Goal: Information Seeking & Learning: Learn about a topic

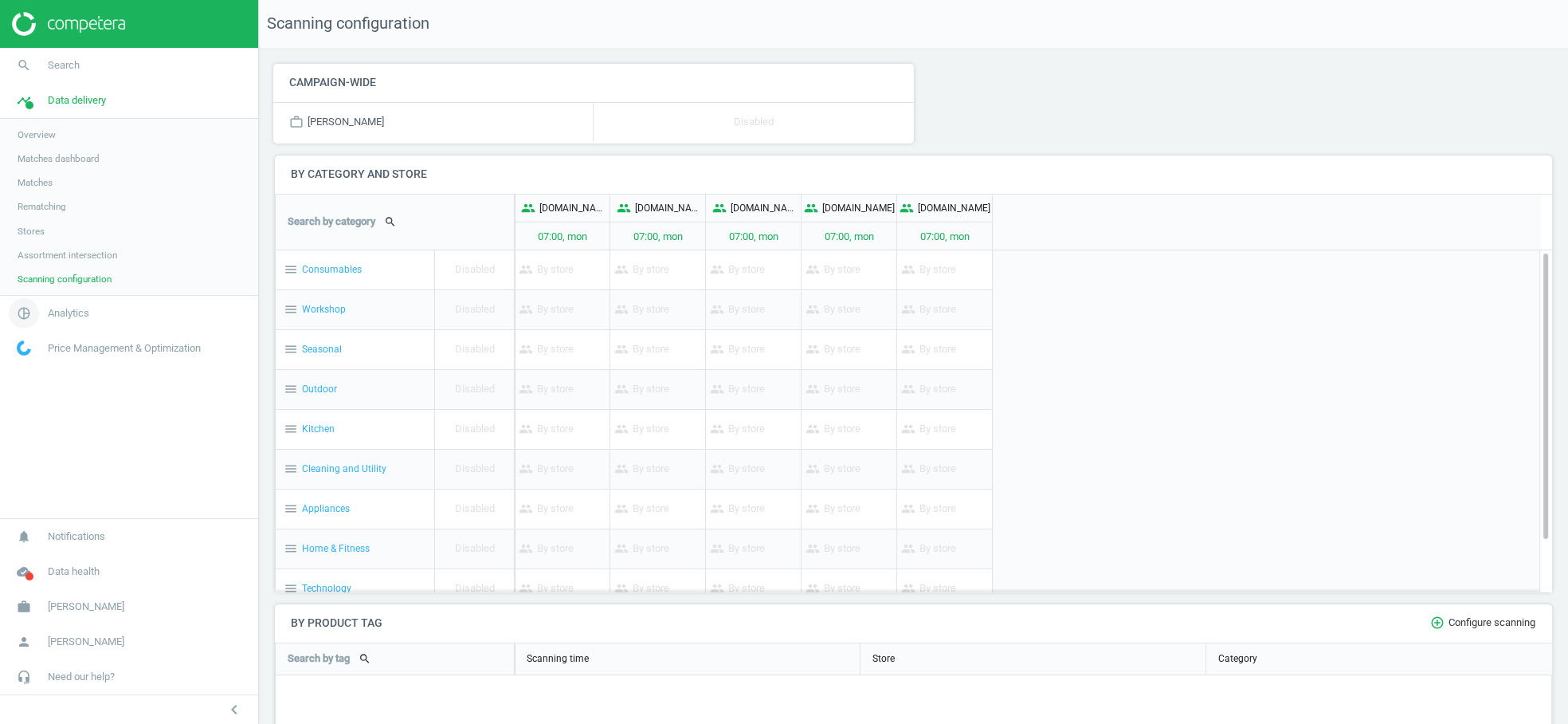
click at [65, 315] on span "Analytics" at bounding box center [69, 314] width 42 height 15
click at [39, 199] on span "Products" at bounding box center [36, 194] width 38 height 13
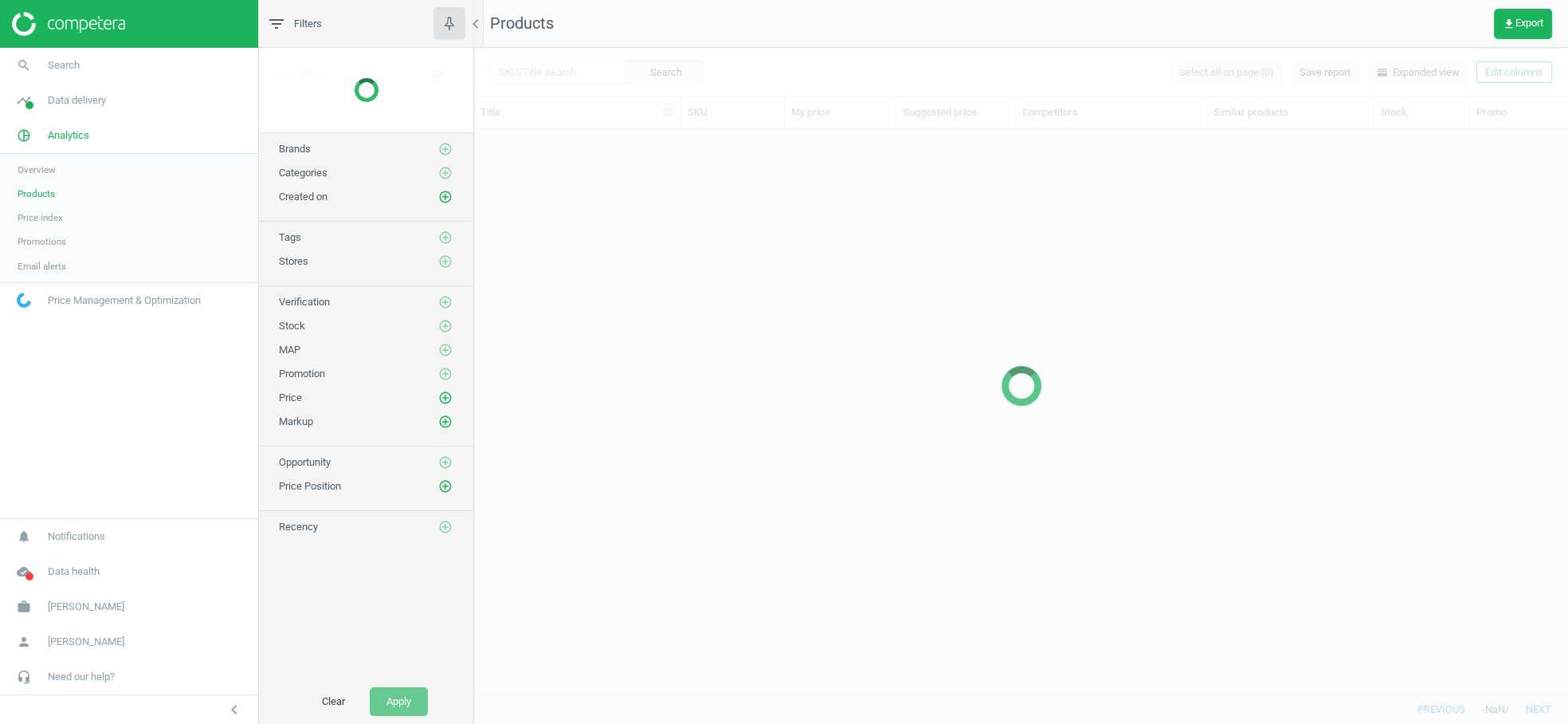
scroll to position [566, 1094]
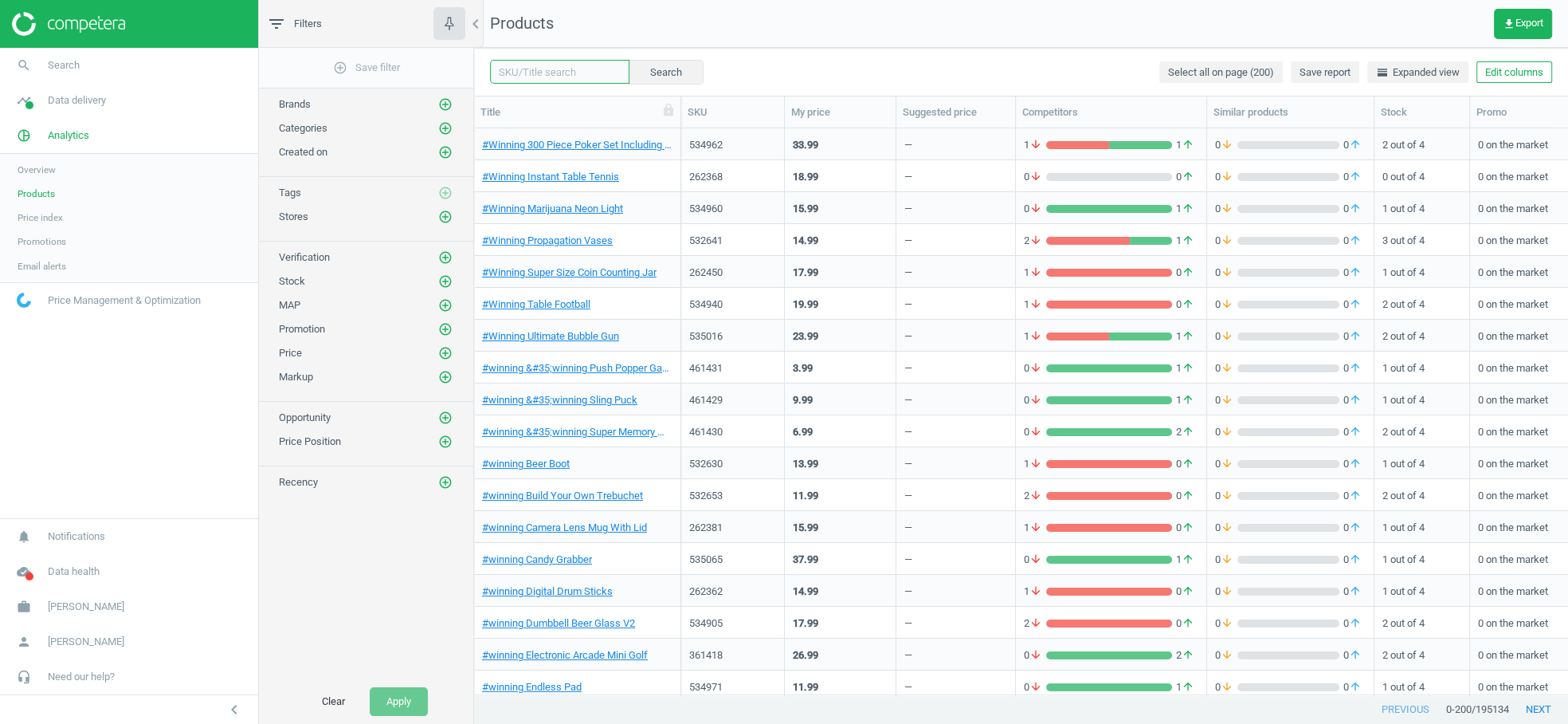
click at [567, 76] on input "text" at bounding box center [559, 71] width 140 height 24
paste input "708083"
click at [644, 71] on button "Search" at bounding box center [666, 71] width 75 height 24
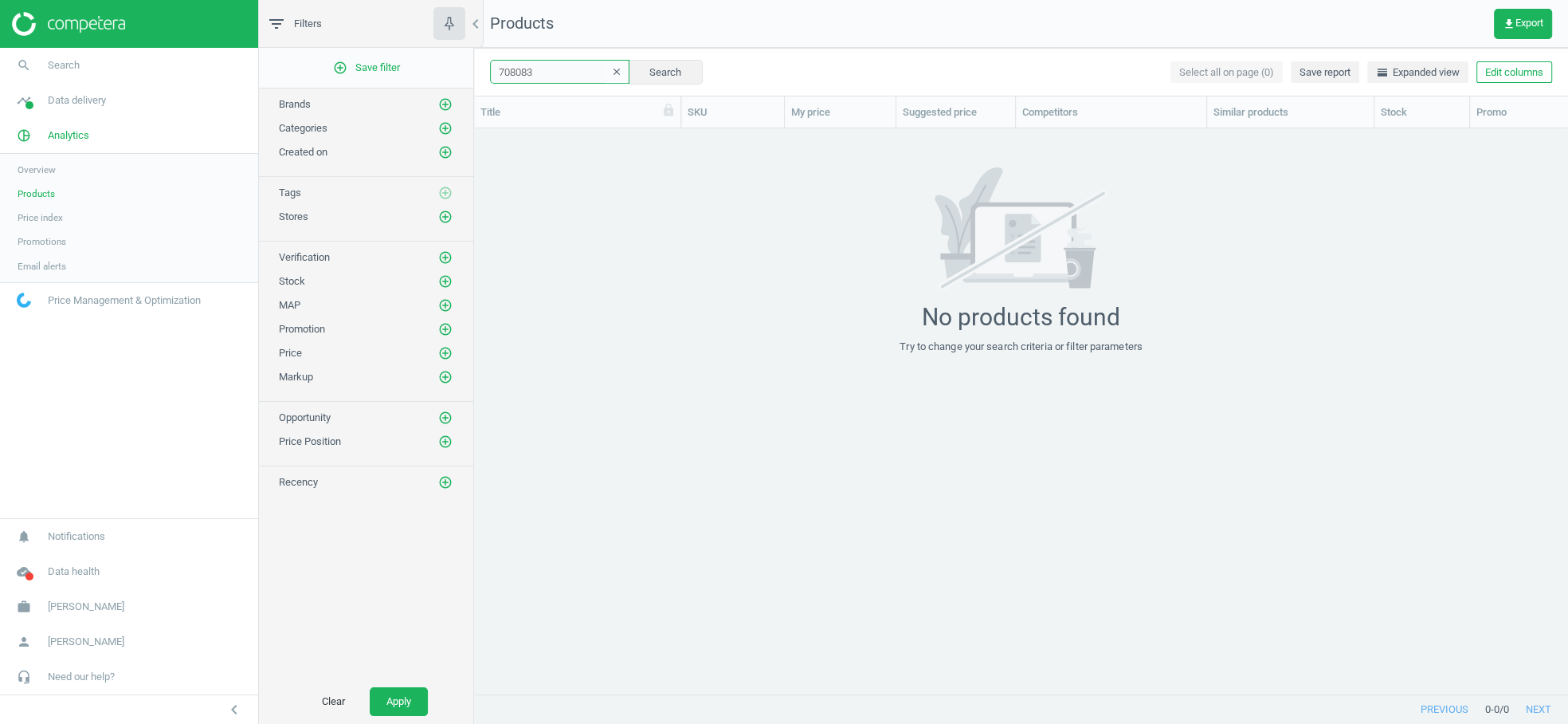
click at [511, 68] on input "708083" at bounding box center [559, 71] width 140 height 24
paste input "204990"
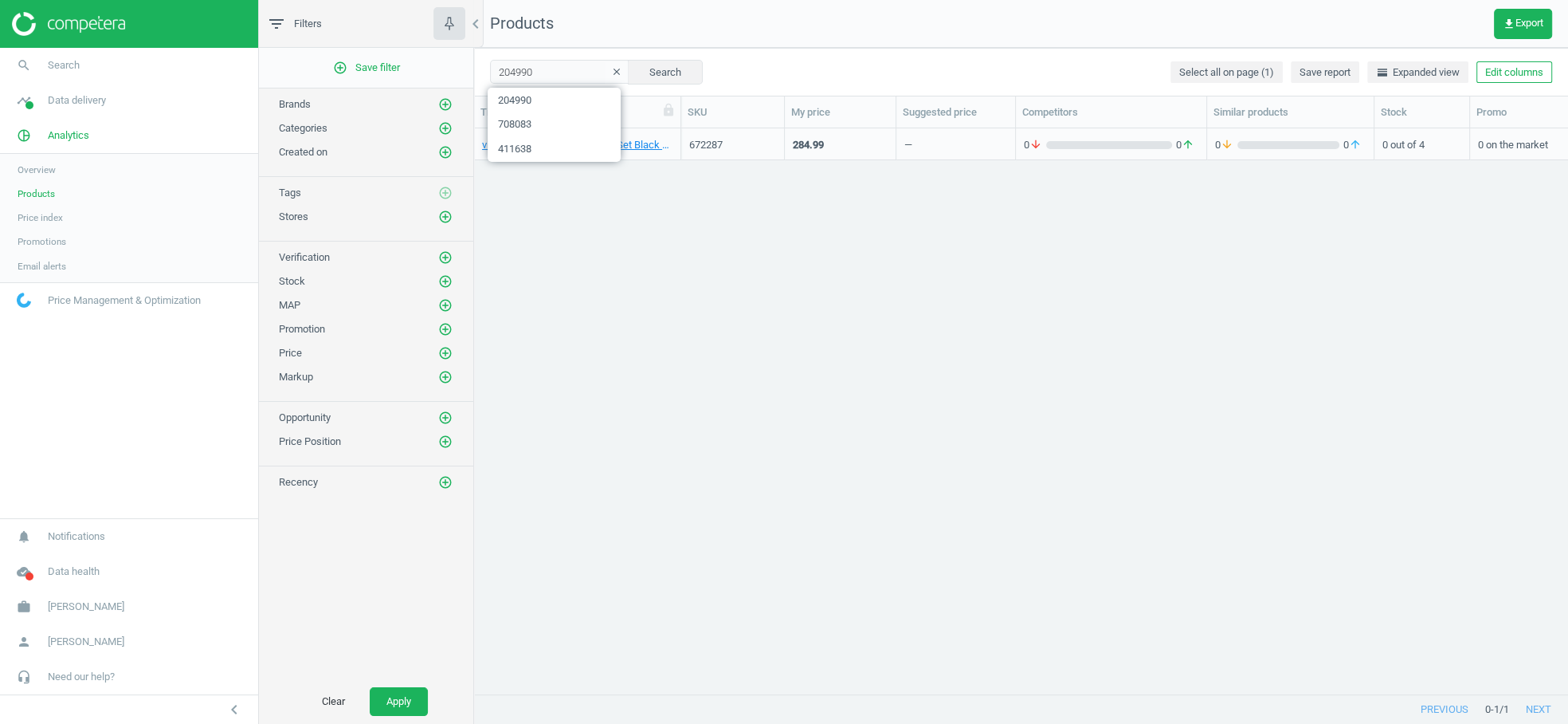
click at [662, 369] on div "vidaXL 5 Piece Garden Dining Set Black Steel and Textilene 672287 284.99 — 0 ar…" at bounding box center [1022, 412] width 1094 height 567
click at [526, 74] on input "204990" at bounding box center [559, 71] width 140 height 24
paste input "779416"
type input "779416"
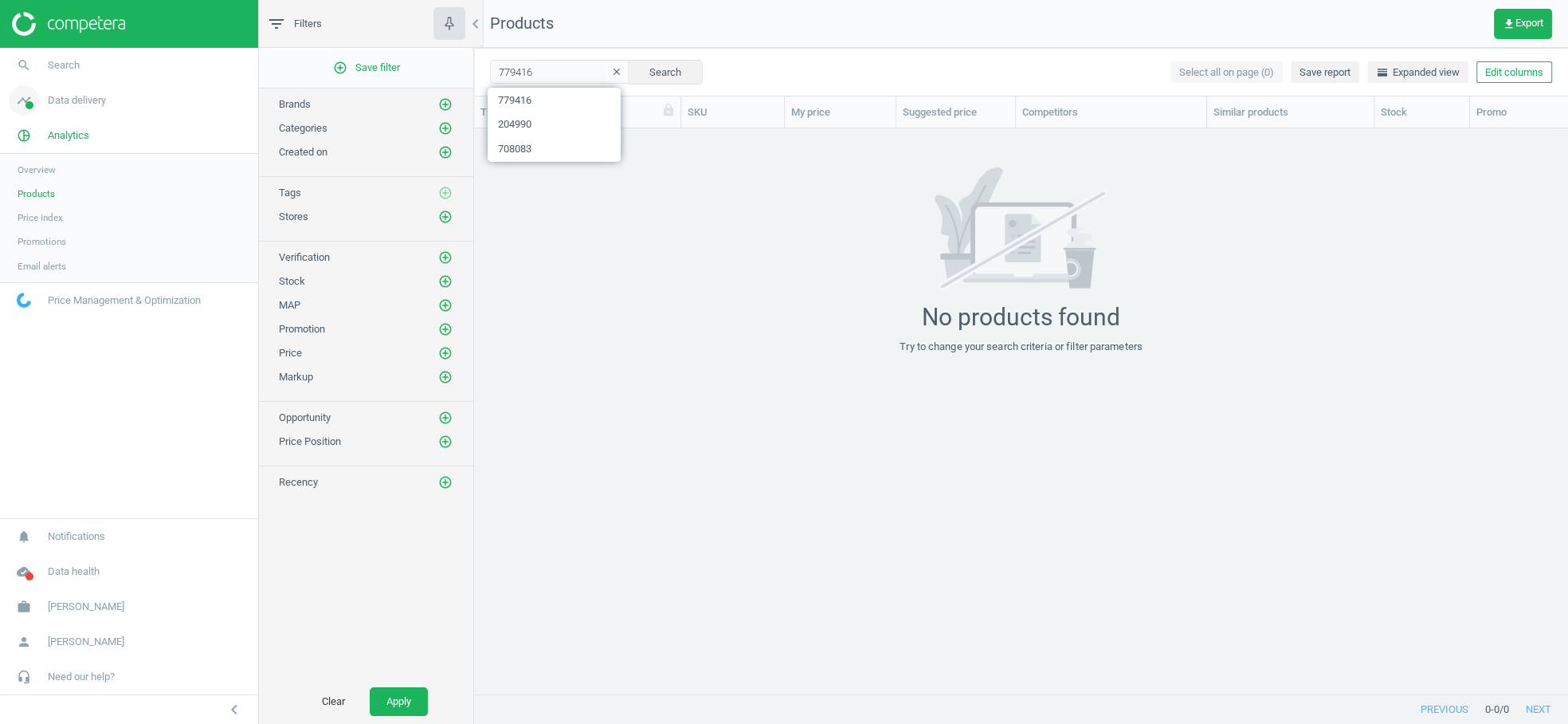
click at [71, 108] on link "timeline Data delivery" at bounding box center [129, 100] width 258 height 35
click at [457, 128] on div "Categories add_circle_outline" at bounding box center [366, 124] width 214 height 24
click at [448, 128] on icon "add_circle_outline" at bounding box center [446, 128] width 15 height 15
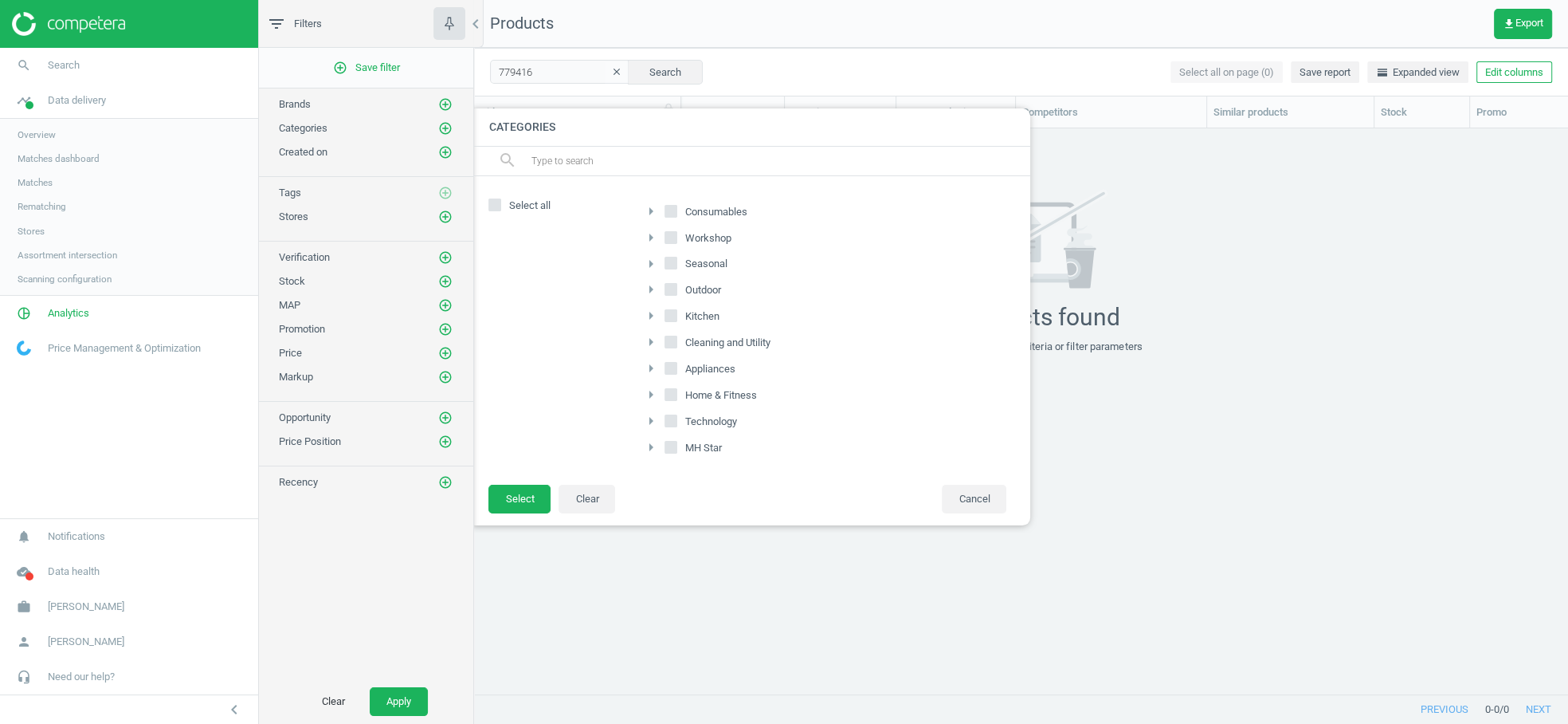
click at [649, 368] on icon "arrow_right" at bounding box center [650, 368] width 19 height 19
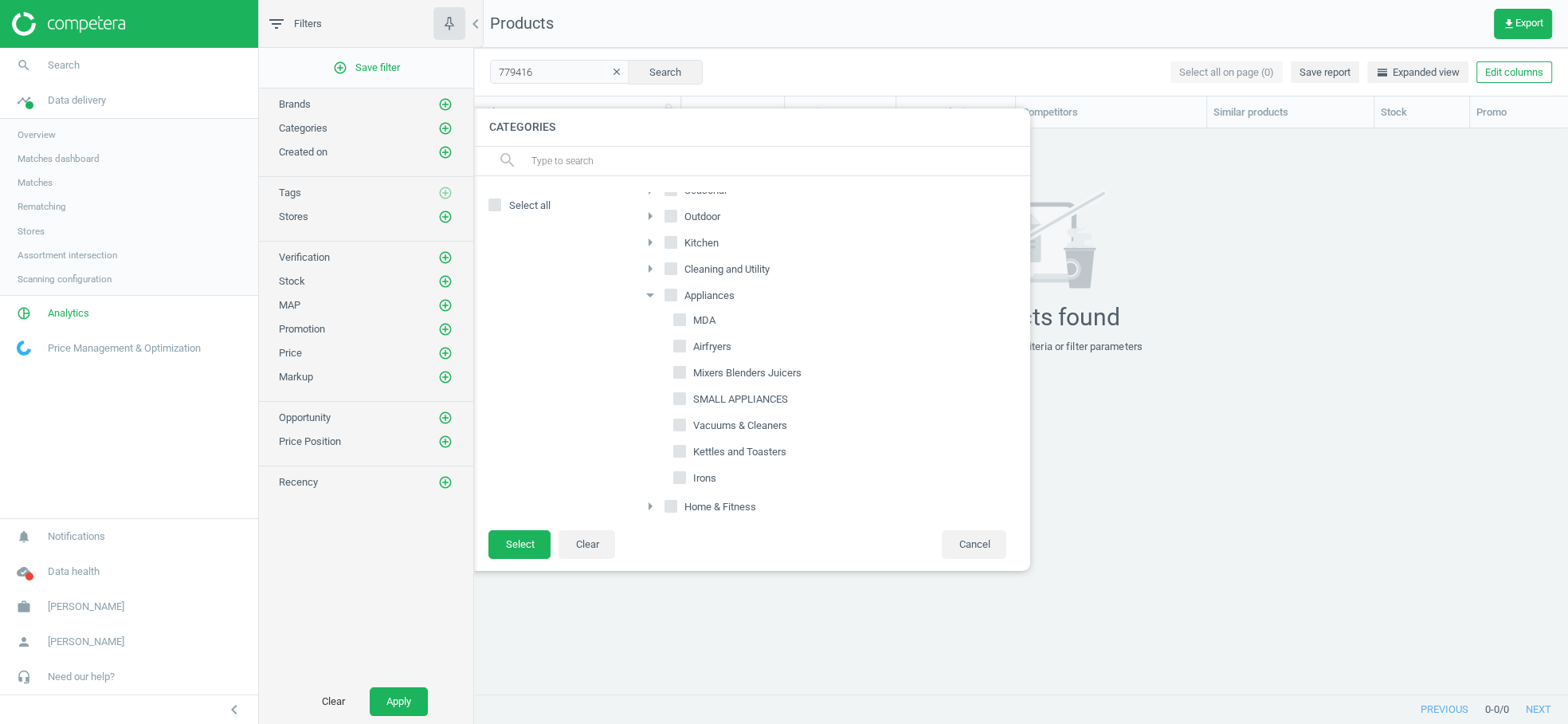
scroll to position [52, 0]
click at [653, 312] on icon "arrow_drop_down" at bounding box center [650, 315] width 19 height 19
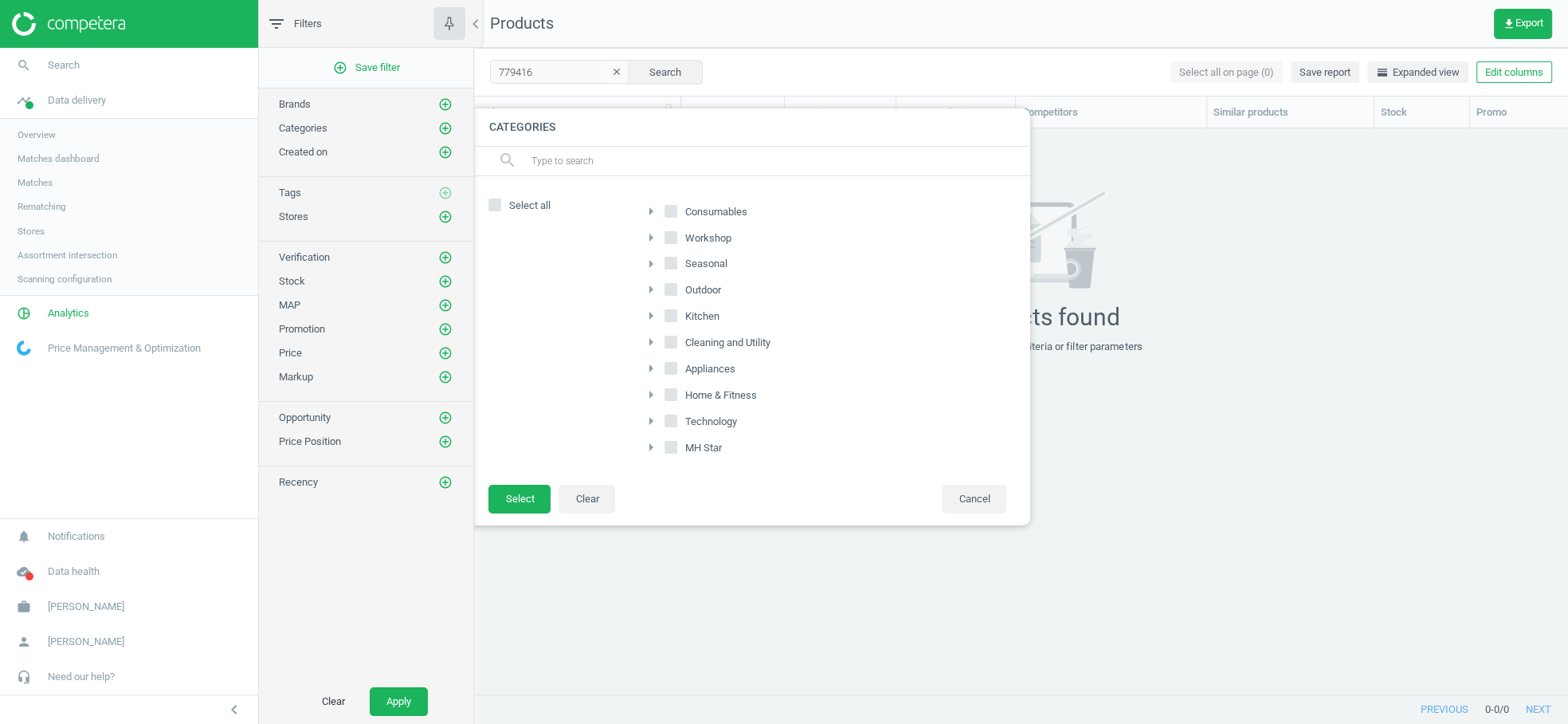
scroll to position [0, 0]
click at [653, 344] on icon "arrow_right" at bounding box center [650, 342] width 19 height 19
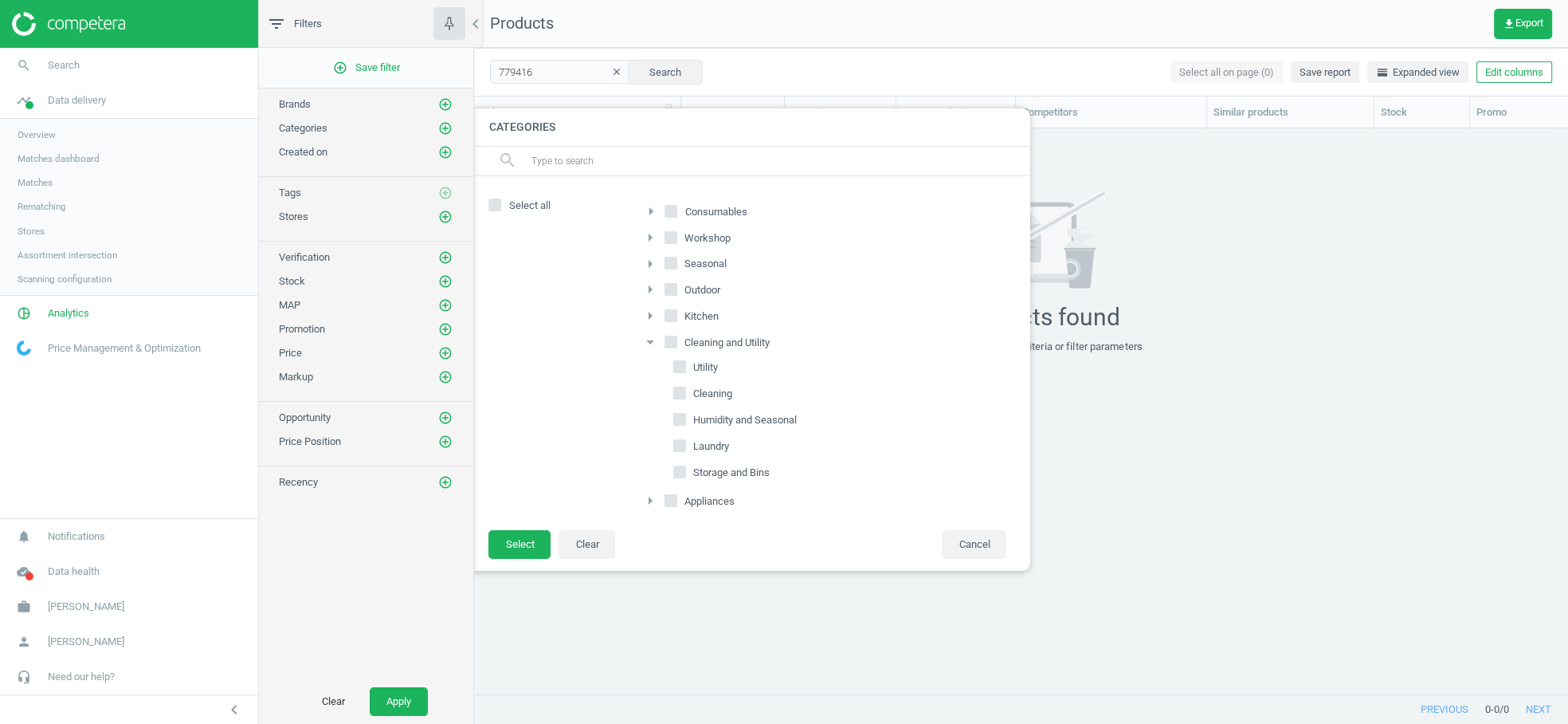
click at [69, 283] on span "Scanning configuration" at bounding box center [64, 279] width 94 height 13
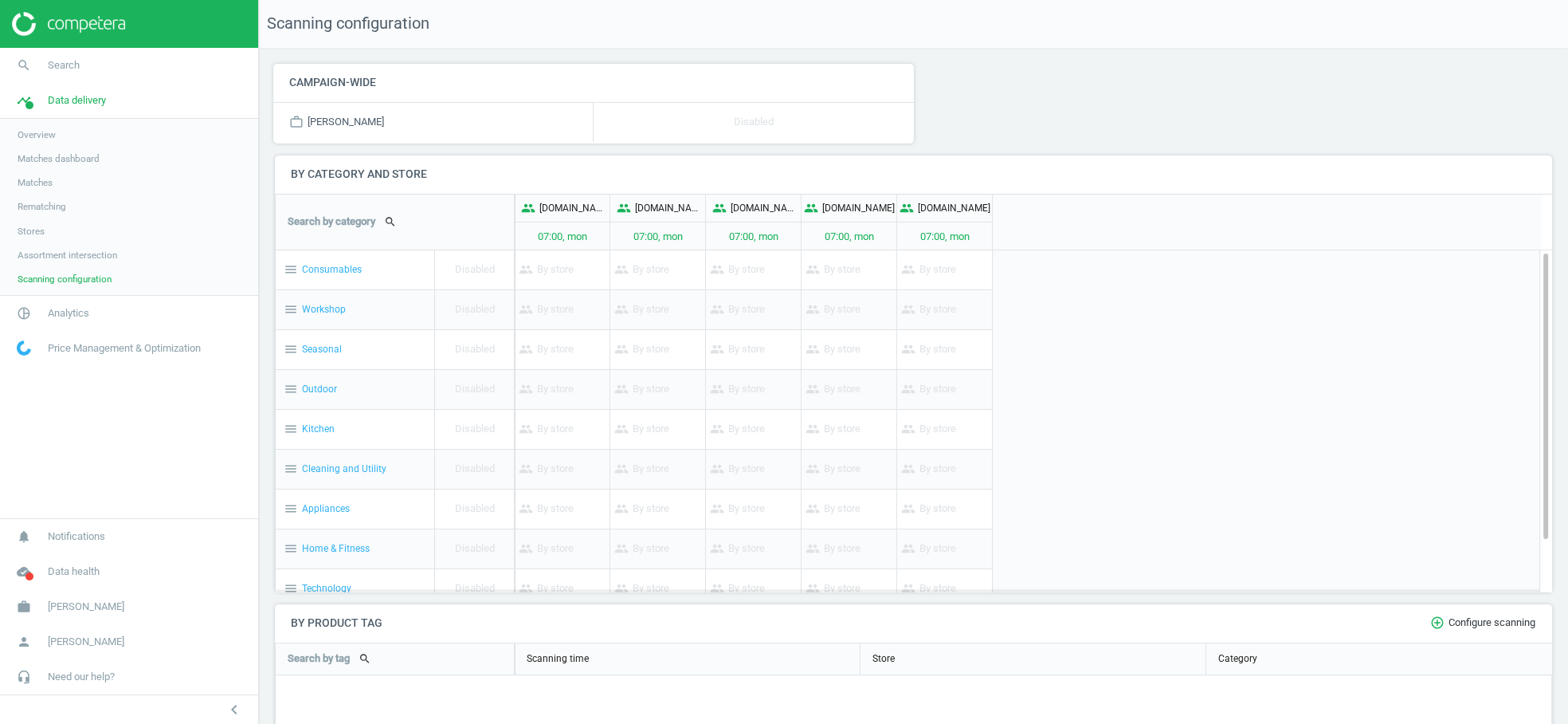
click at [84, 255] on span "Assortment intersection" at bounding box center [67, 255] width 100 height 13
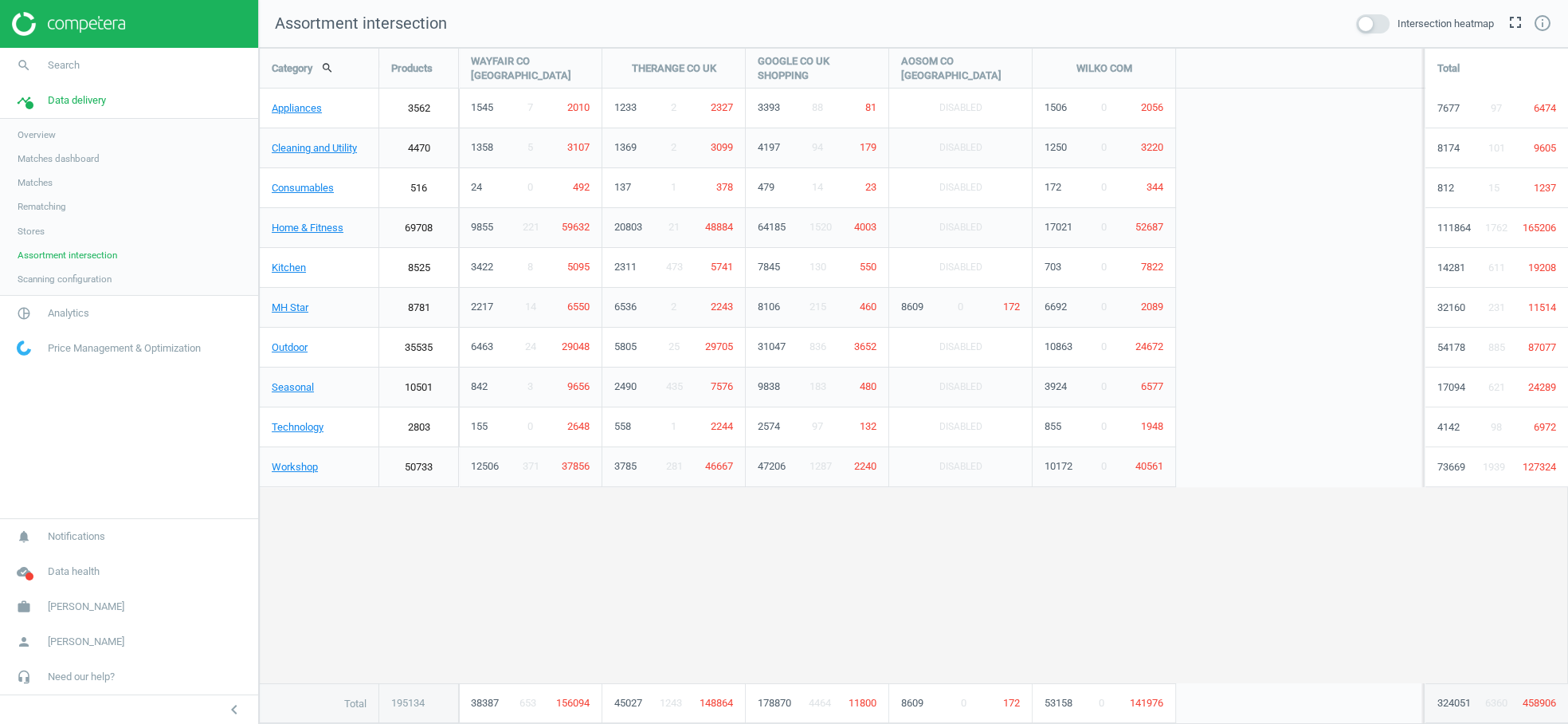
scroll to position [704, 1336]
click at [292, 189] on link "Consumables" at bounding box center [318, 188] width 118 height 40
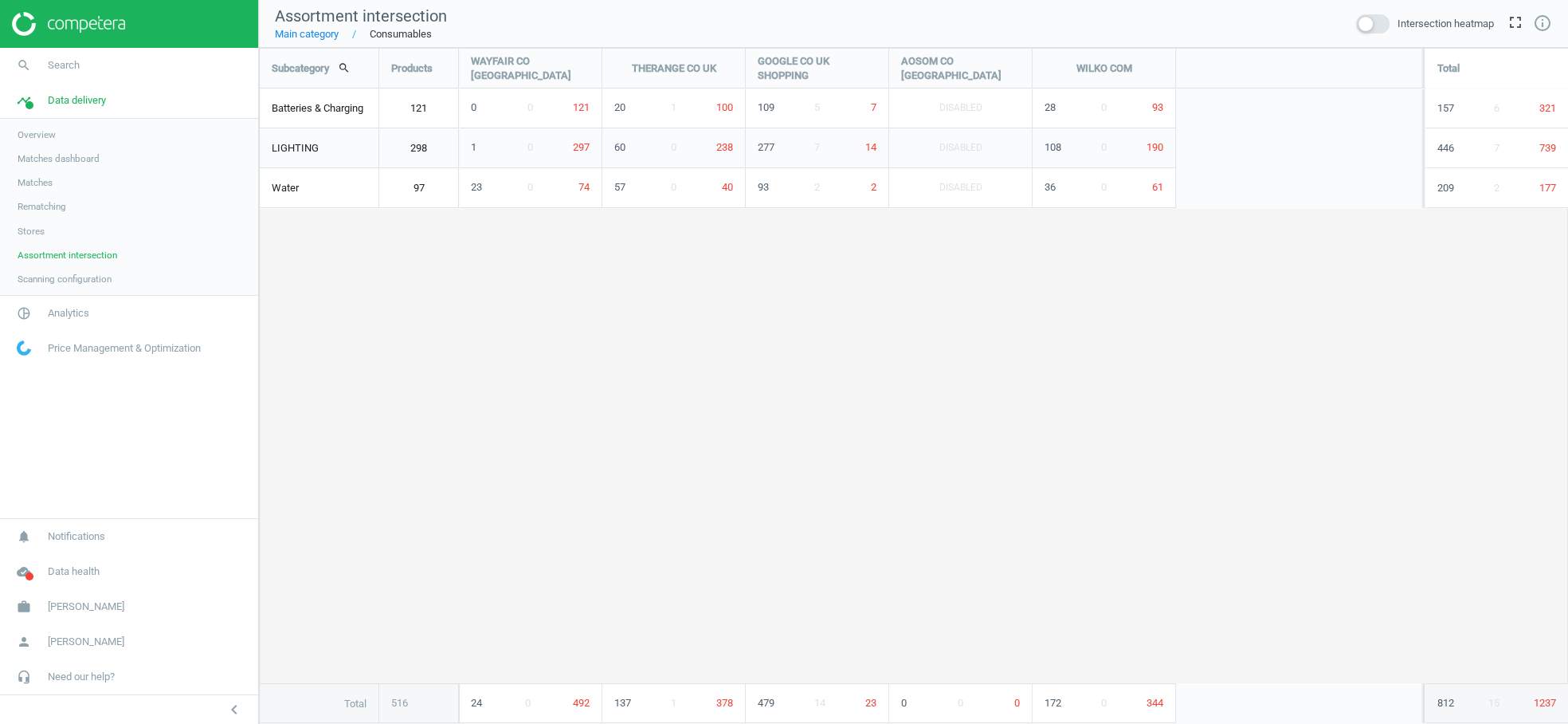
scroll to position [704, 1336]
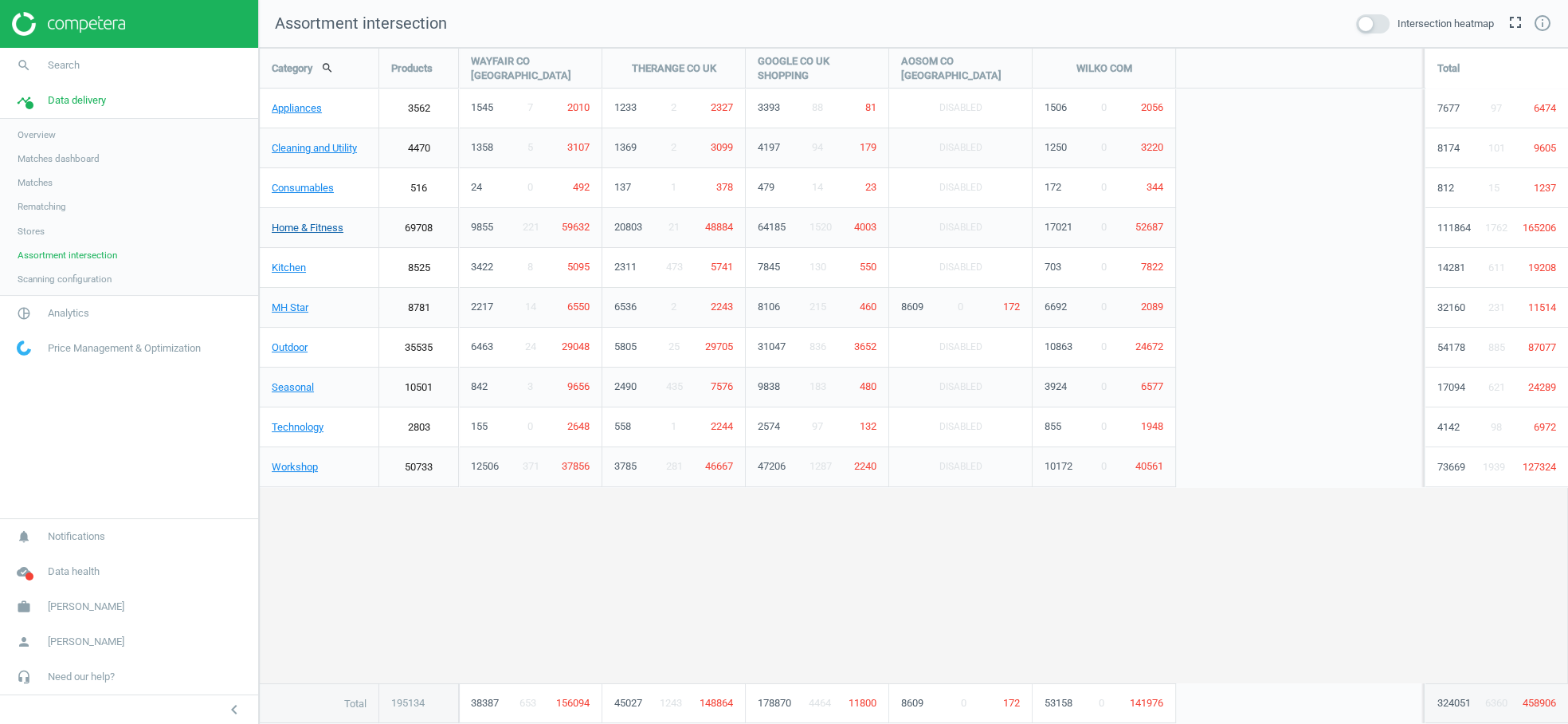
scroll to position [704, 1336]
click at [329, 154] on link "Cleaning and Utility" at bounding box center [318, 148] width 118 height 40
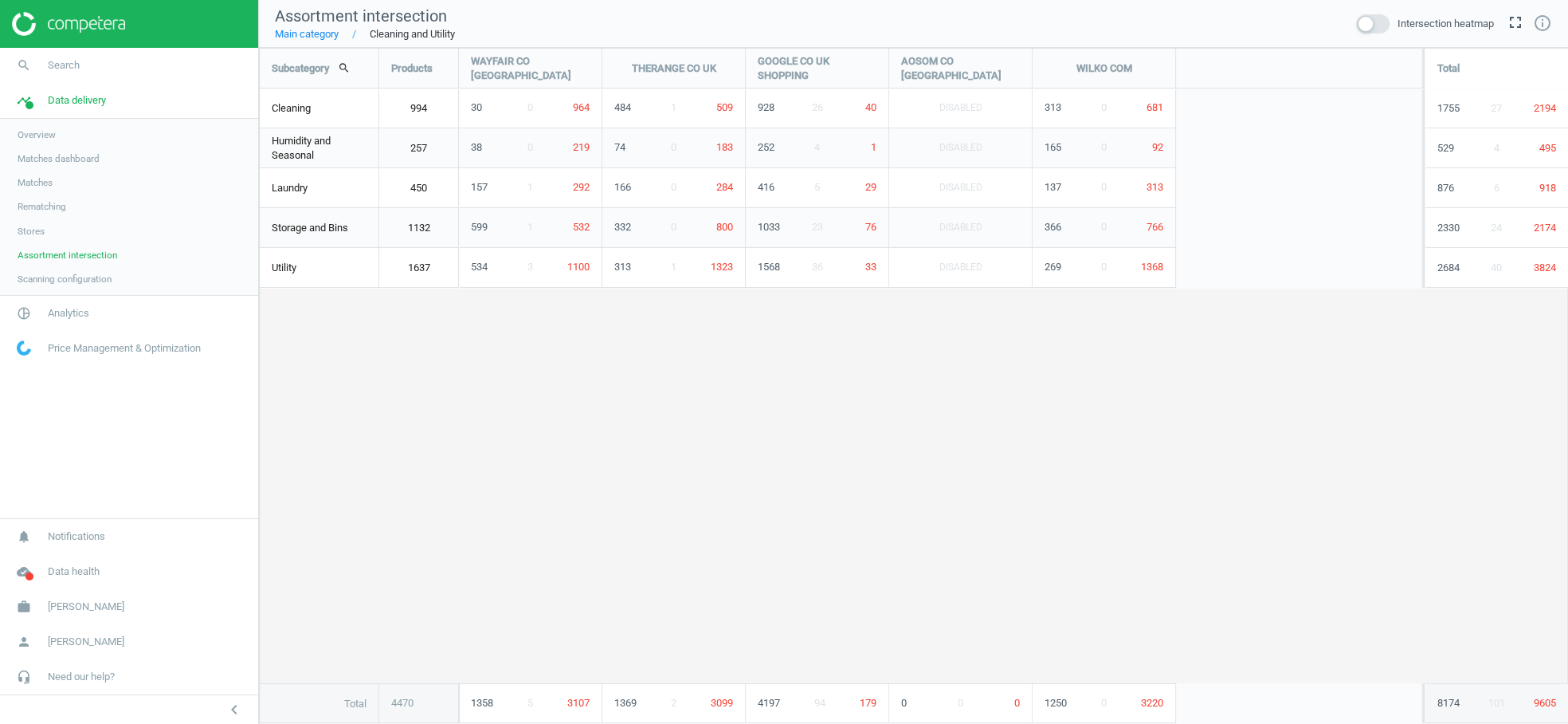
scroll to position [704, 1336]
click at [302, 37] on link "Main category" at bounding box center [307, 34] width 64 height 15
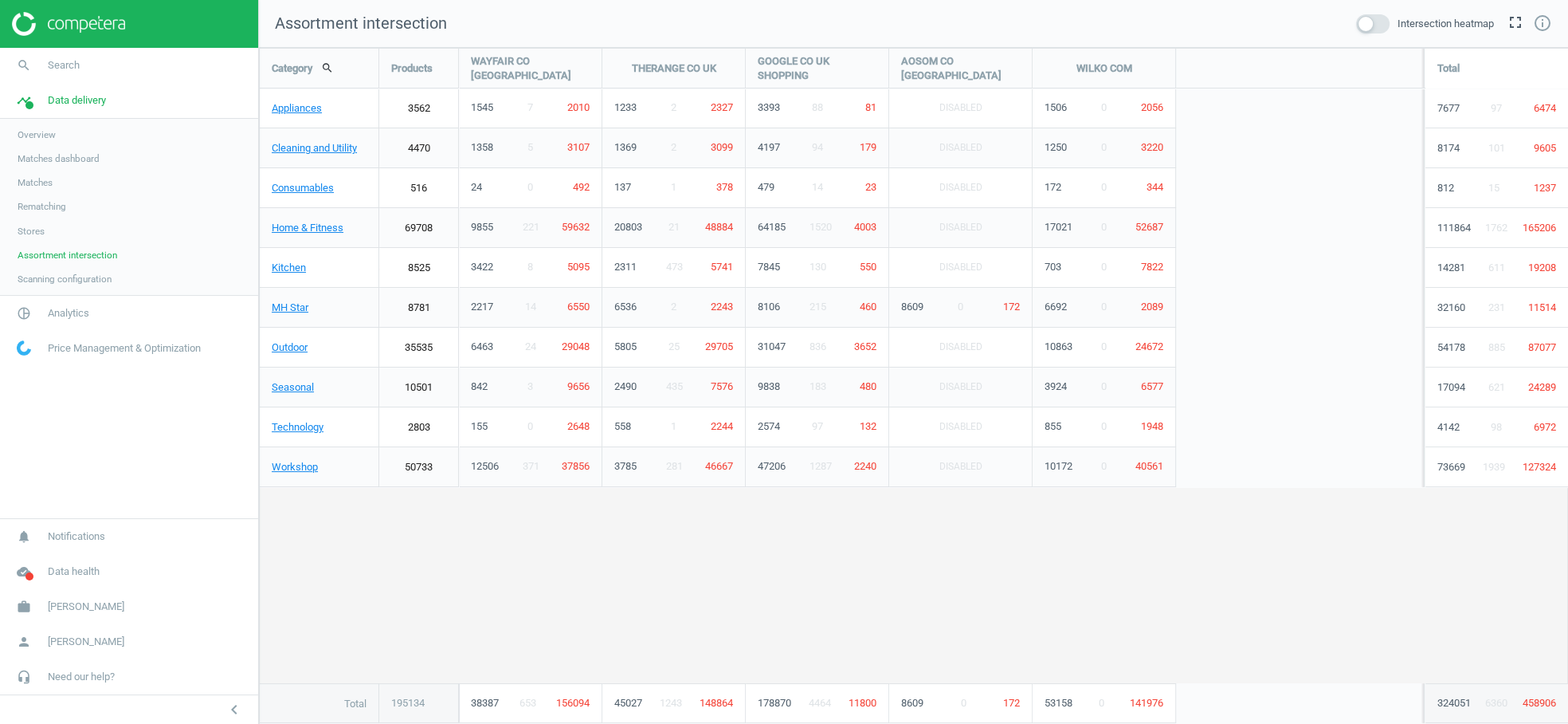
scroll to position [704, 1336]
click at [38, 182] on span "Matches" at bounding box center [34, 183] width 35 height 13
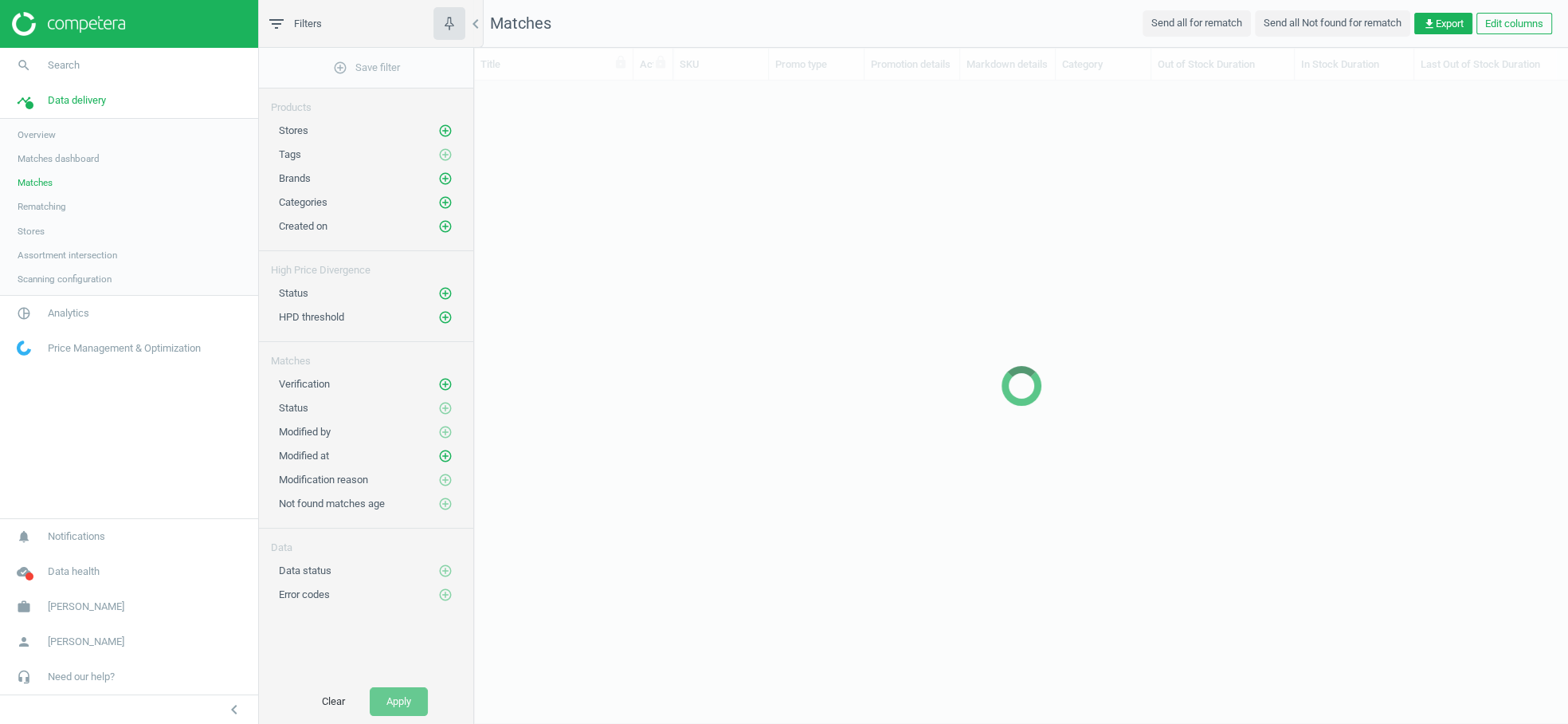
scroll to position [614, 1094]
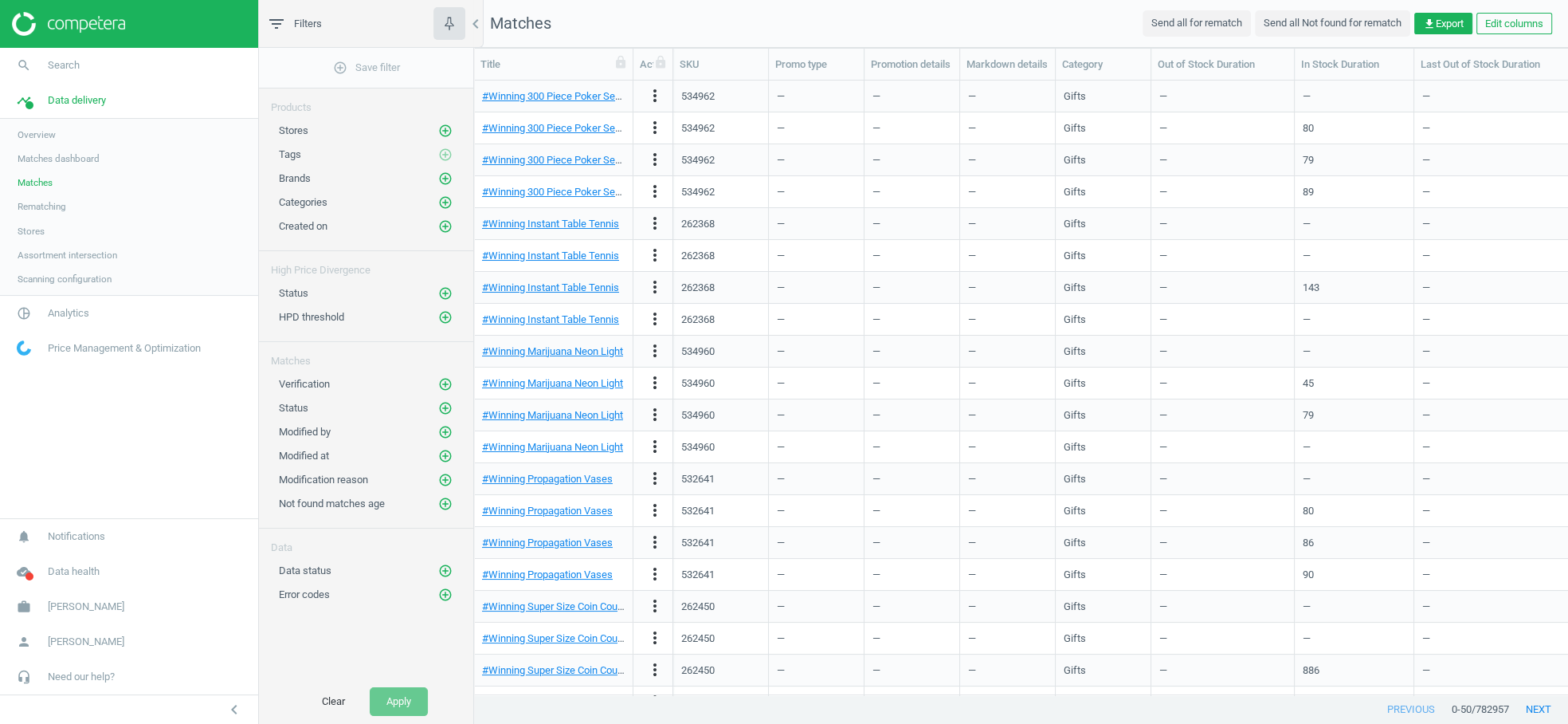
click at [48, 161] on span "Matches dashboard" at bounding box center [58, 159] width 82 height 13
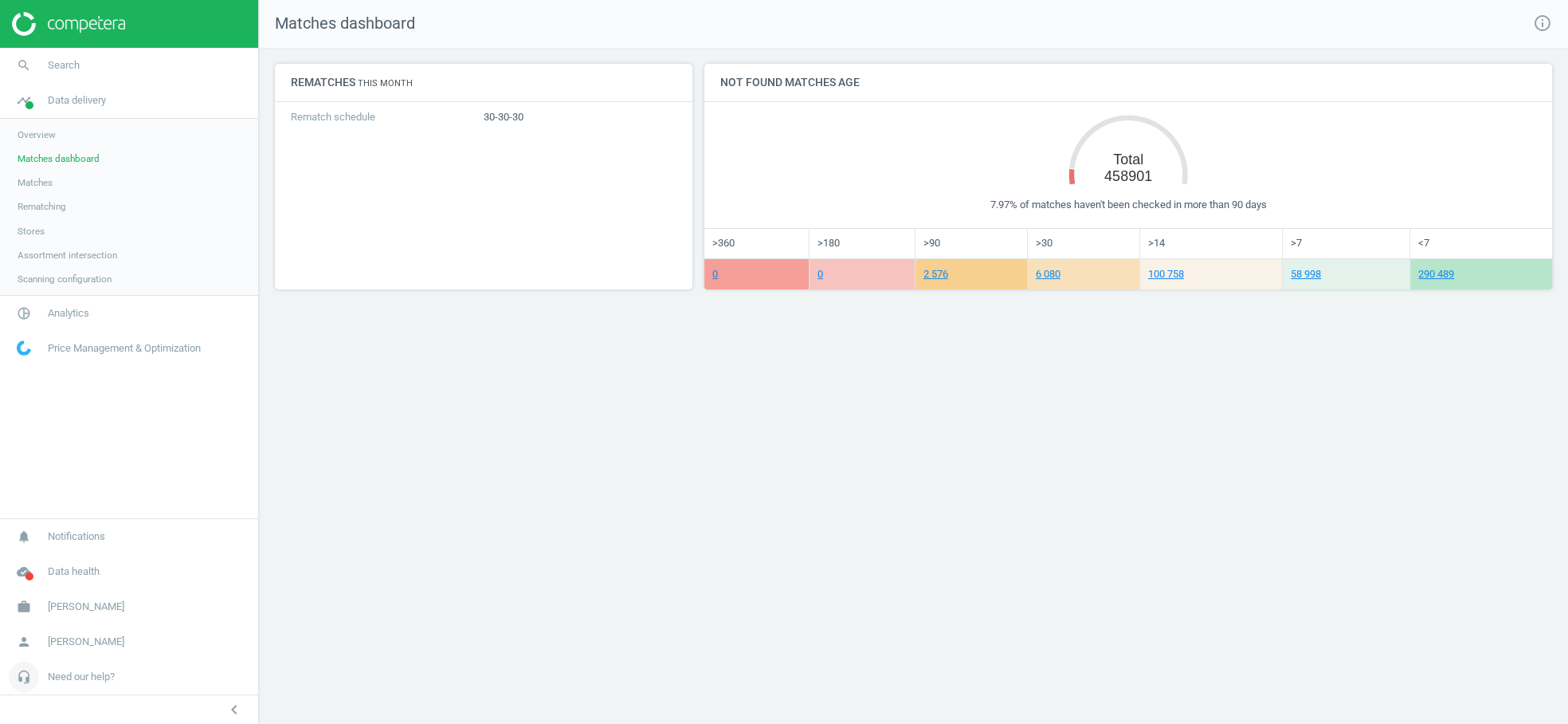
click at [54, 676] on span "Need our help?" at bounding box center [82, 677] width 67 height 15
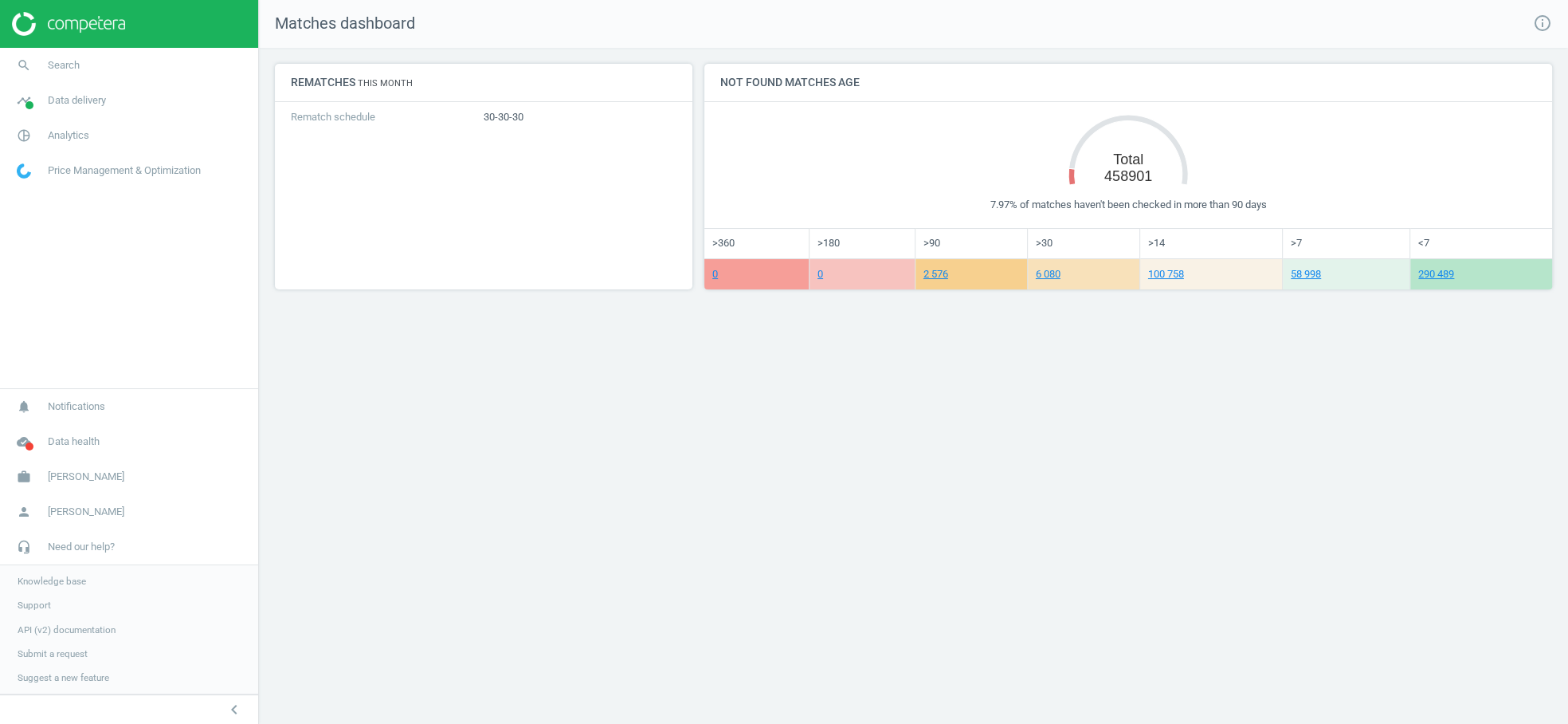
click at [68, 586] on span "Knowledge base" at bounding box center [51, 582] width 69 height 13
click at [47, 609] on span "Support" at bounding box center [33, 606] width 33 height 13
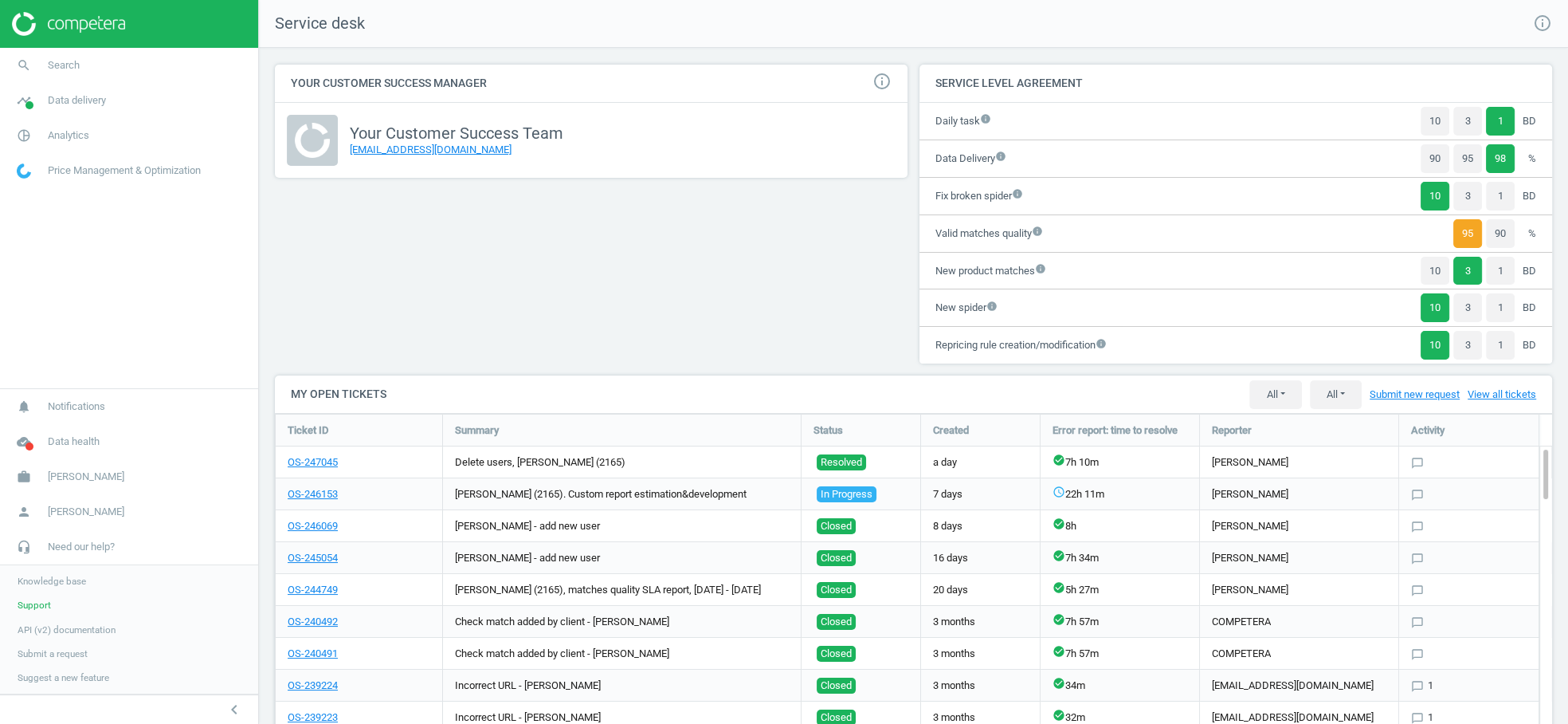
scroll to position [507, 1304]
click at [79, 104] on span "Data delivery" at bounding box center [77, 101] width 58 height 15
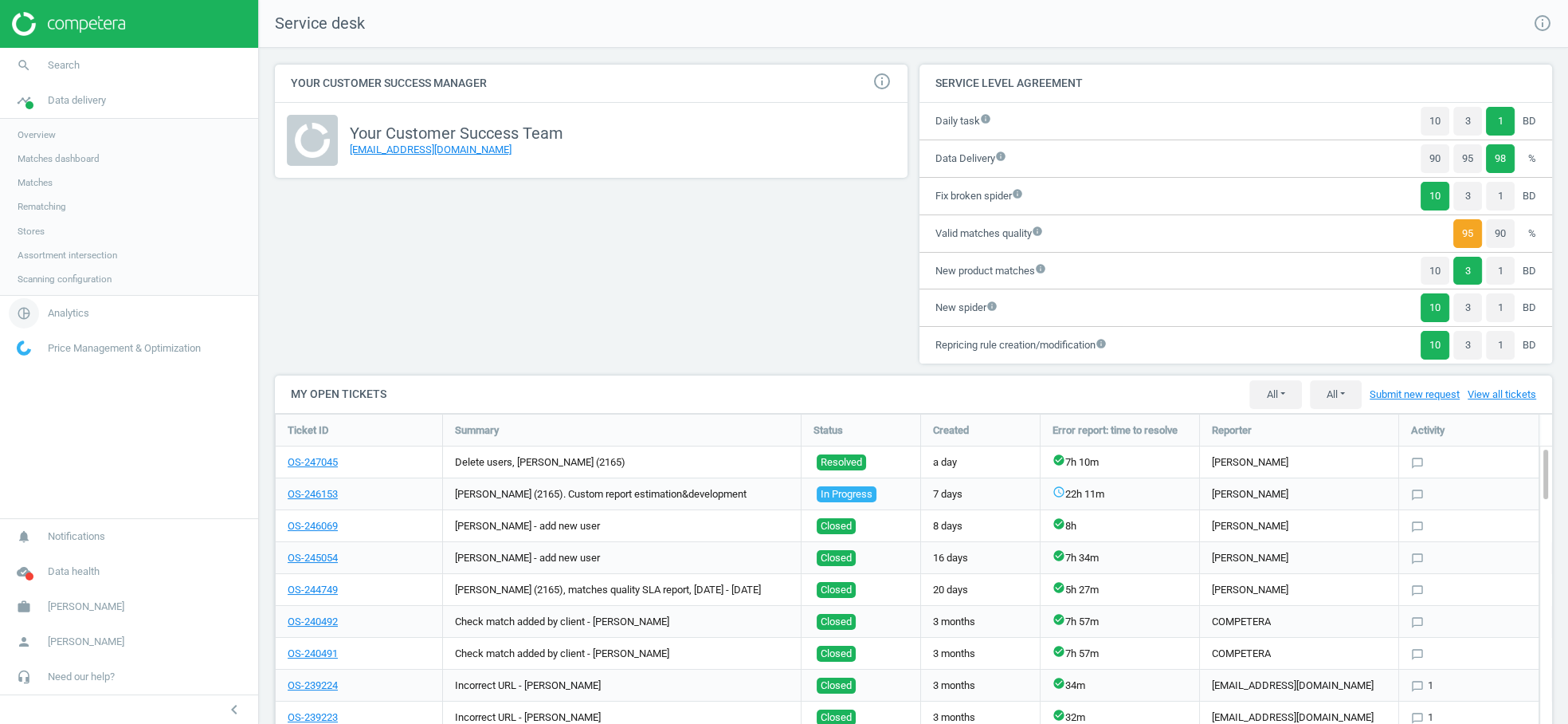
click at [67, 308] on span "Analytics" at bounding box center [69, 314] width 42 height 15
click at [36, 196] on span "Products" at bounding box center [36, 194] width 38 height 13
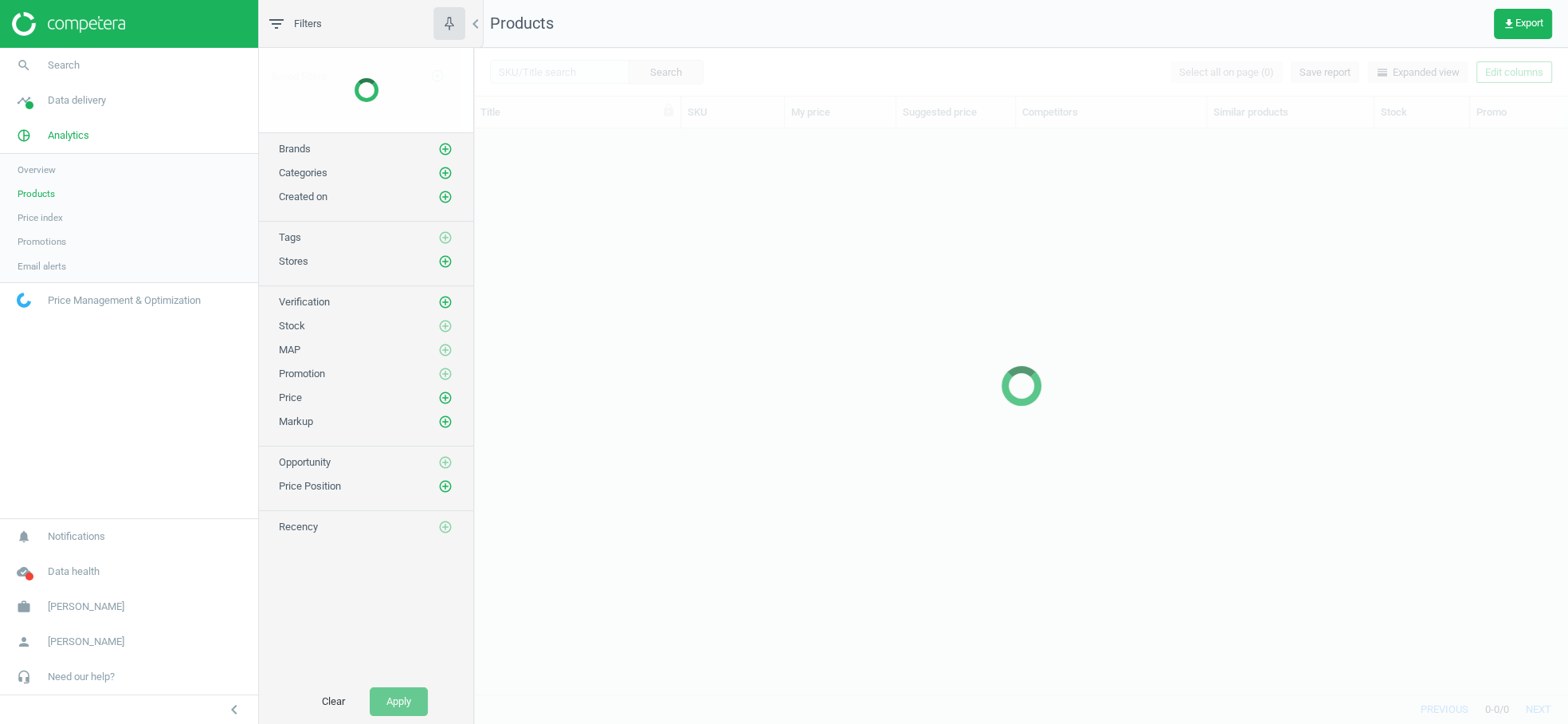
scroll to position [566, 1094]
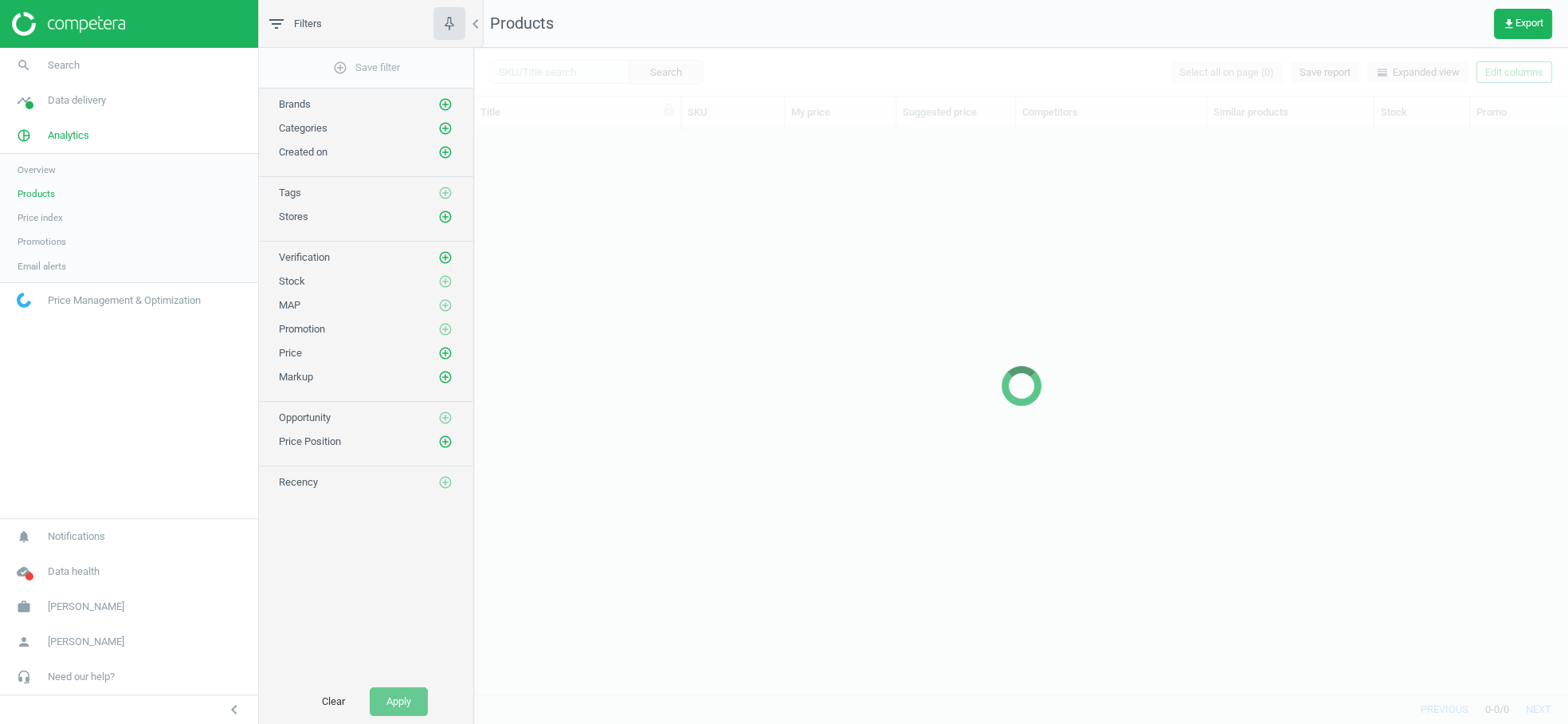
click at [551, 75] on div at bounding box center [1022, 386] width 1094 height 676
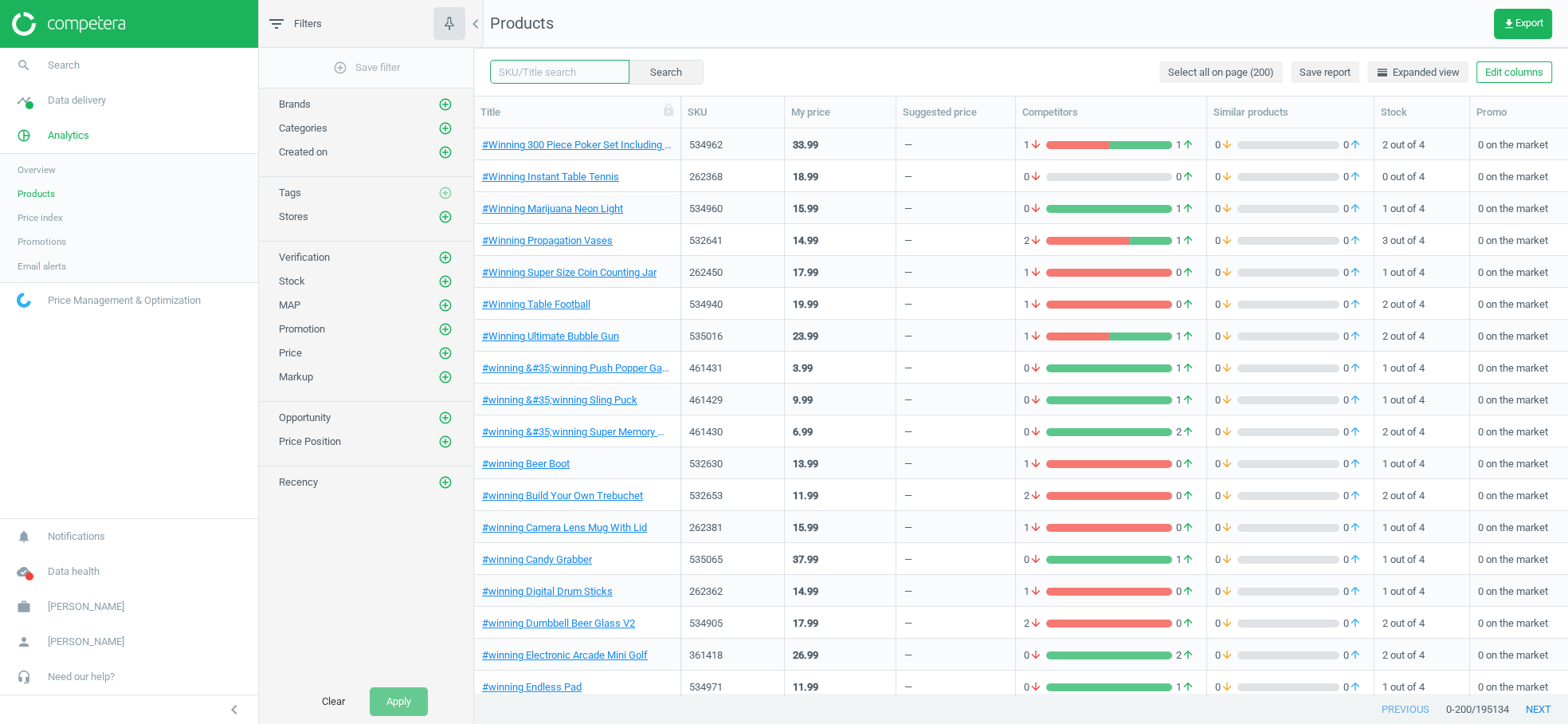
click at [560, 74] on input "text" at bounding box center [559, 71] width 140 height 24
paste input "705266"
type input "705266"
click at [670, 79] on button "Search" at bounding box center [666, 71] width 75 height 24
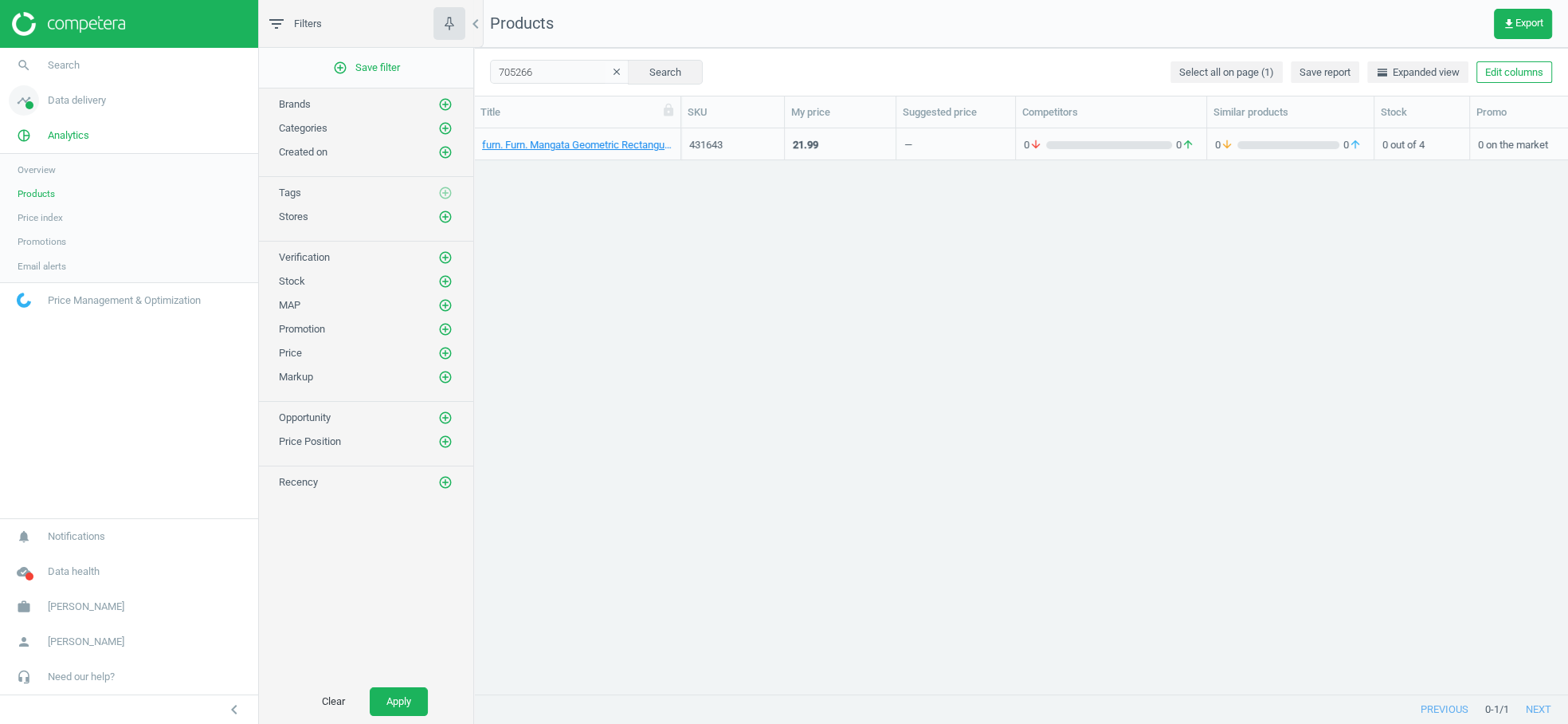
click at [77, 98] on span "Data delivery" at bounding box center [77, 101] width 58 height 15
click at [76, 253] on span "Assortment intersection" at bounding box center [67, 255] width 100 height 13
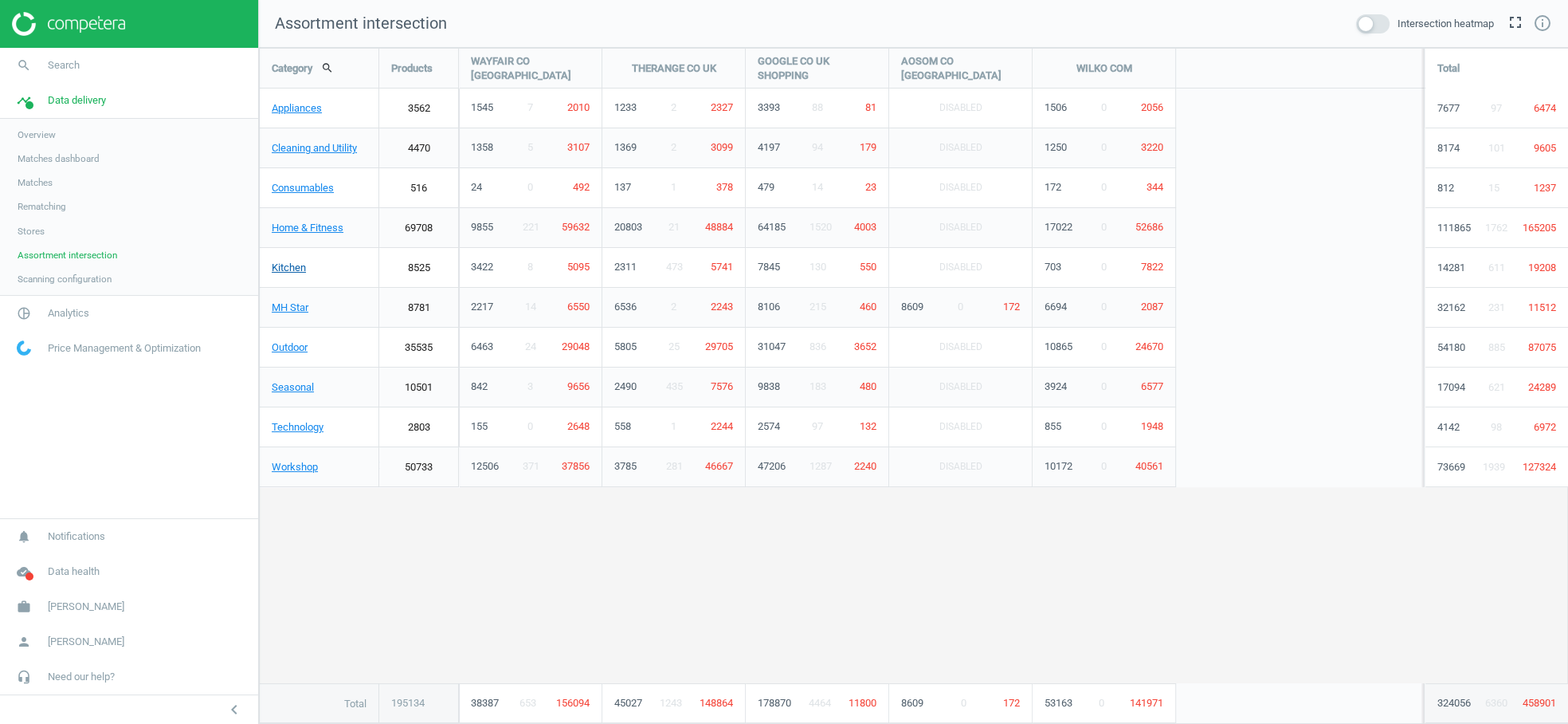
scroll to position [704, 1336]
click at [292, 354] on link "Outdoor" at bounding box center [318, 347] width 118 height 40
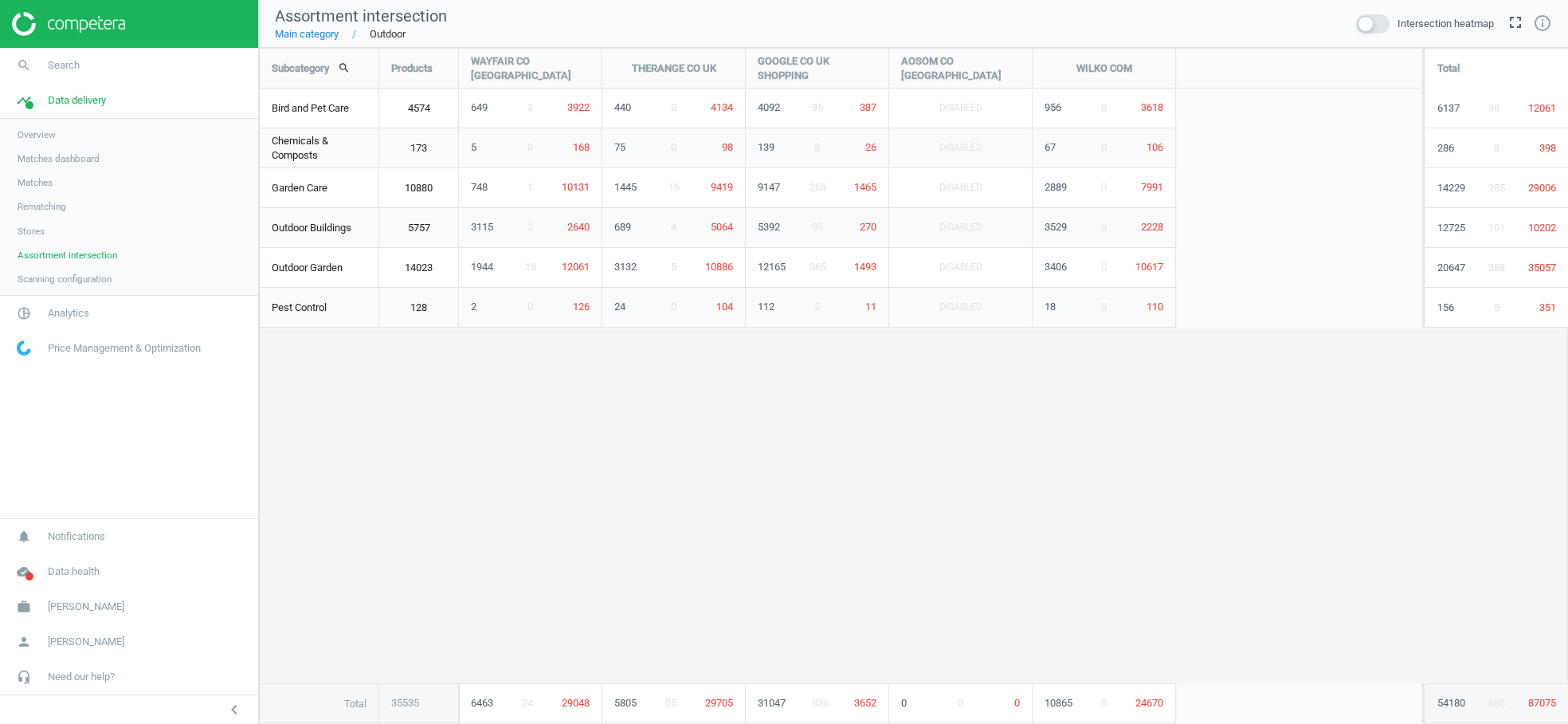
scroll to position [704, 1336]
click at [305, 187] on div "Garden Care" at bounding box center [318, 188] width 118 height 40
click at [47, 306] on span "pie_chart_outlined" at bounding box center [24, 313] width 48 height 35
click at [45, 196] on span "Products" at bounding box center [36, 194] width 38 height 13
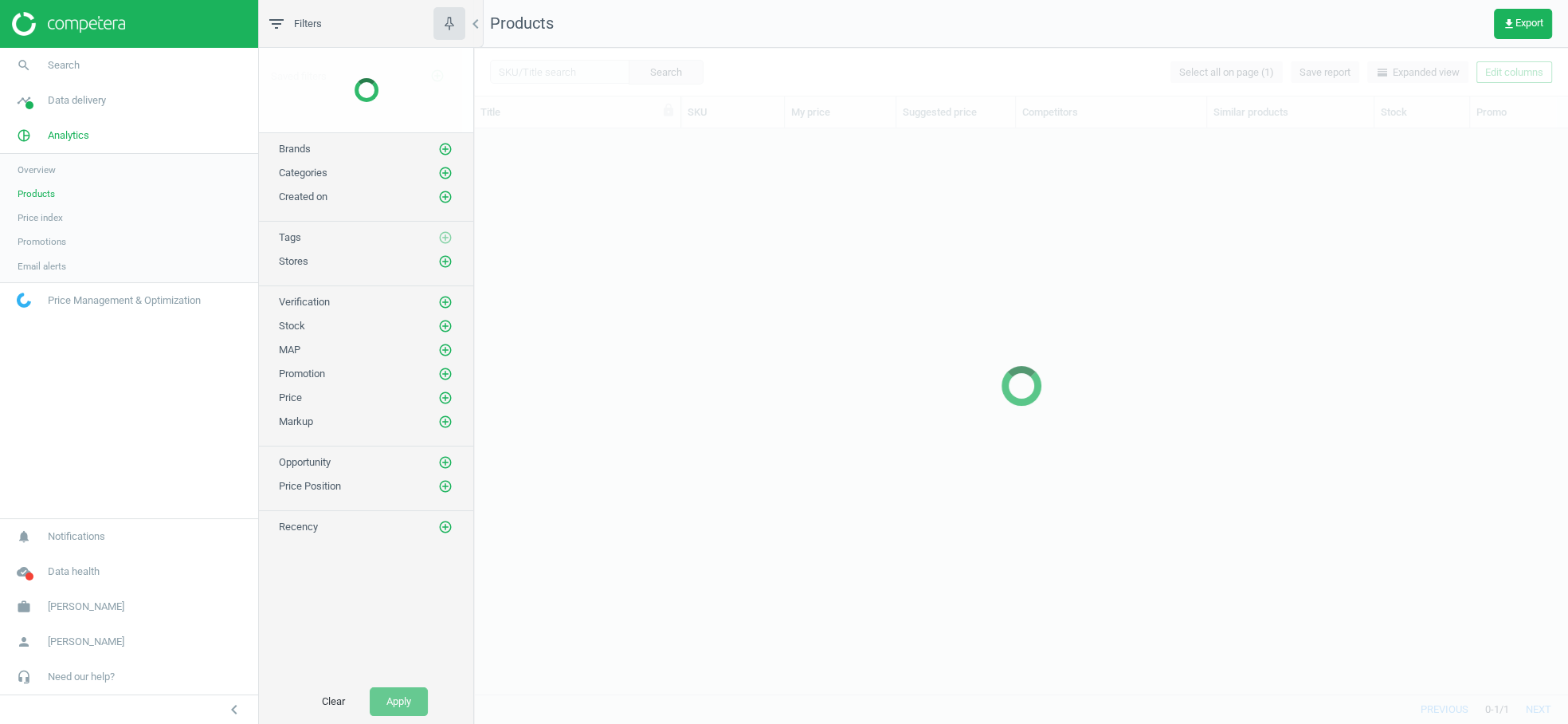
scroll to position [566, 1094]
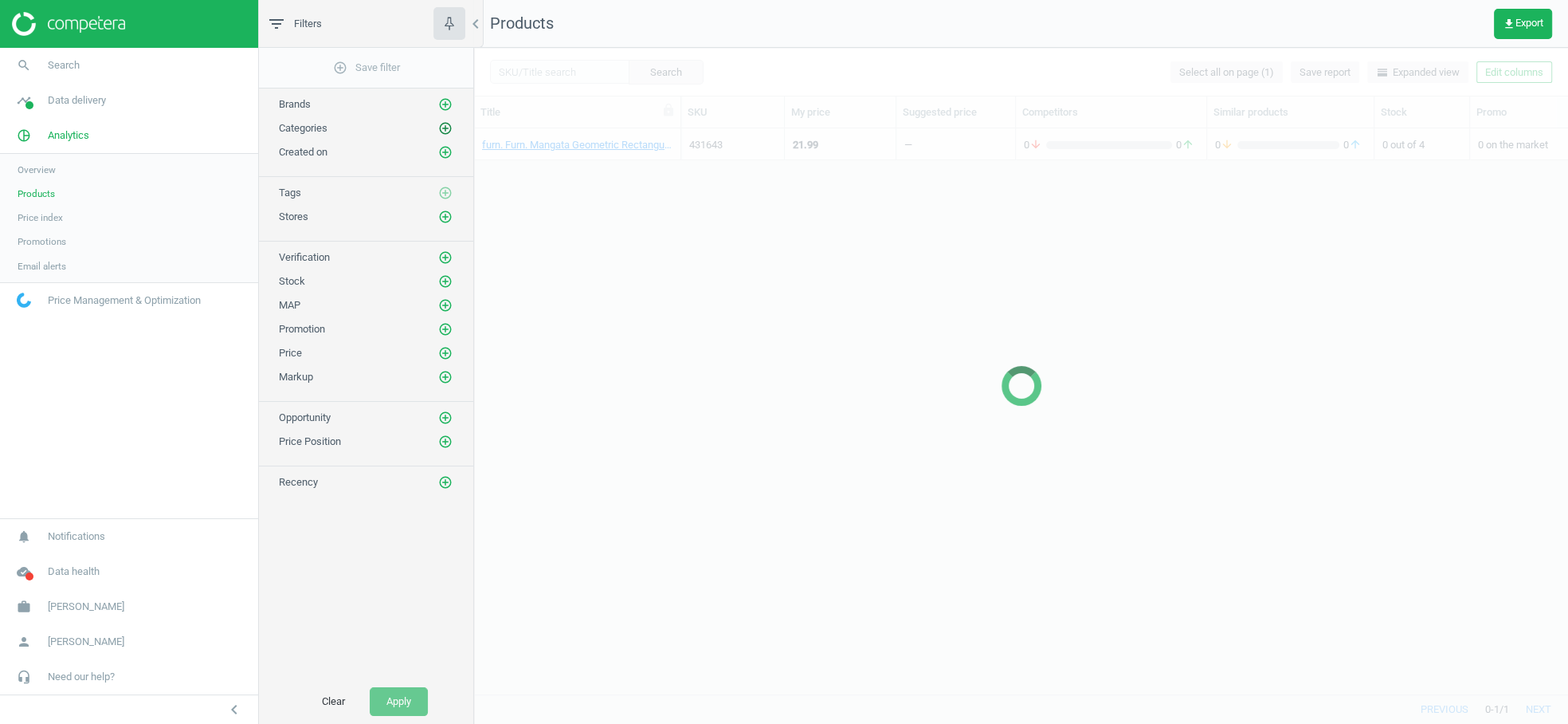
click at [449, 132] on icon "add_circle_outline" at bounding box center [446, 128] width 15 height 15
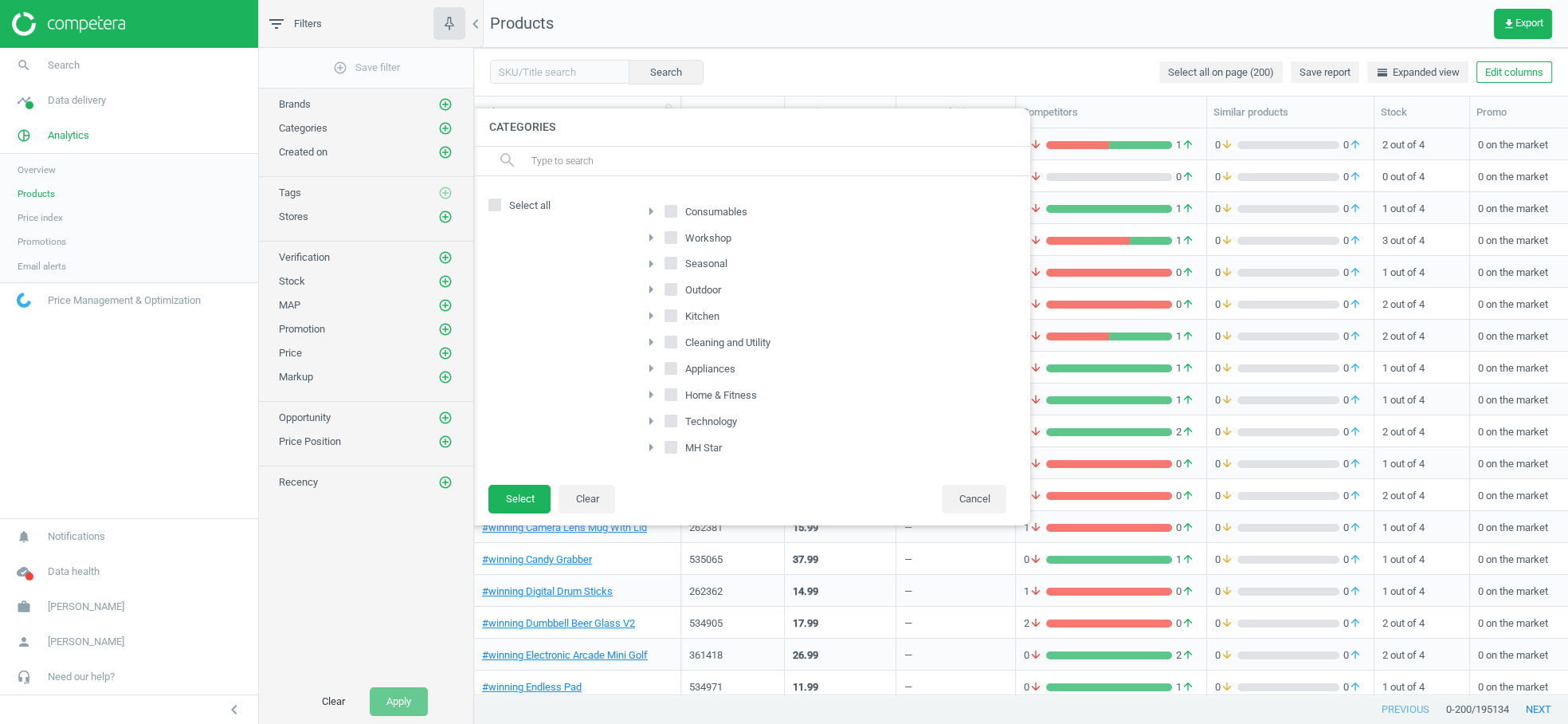
click at [649, 286] on icon "arrow_right" at bounding box center [650, 289] width 19 height 19
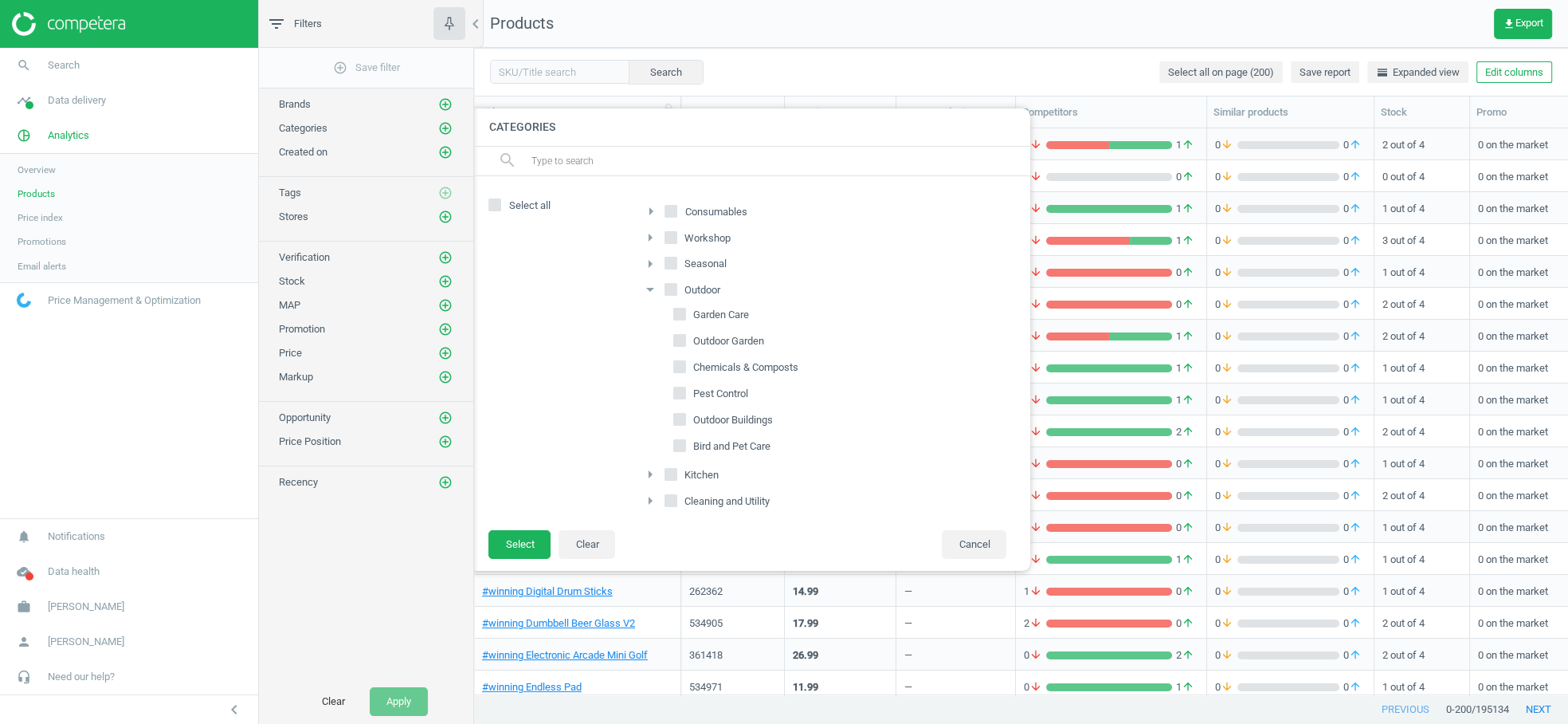
click at [684, 414] on input "Outdoor Buildings" at bounding box center [680, 419] width 11 height 11
checkbox input "true"
click at [524, 551] on button "Select" at bounding box center [519, 544] width 62 height 29
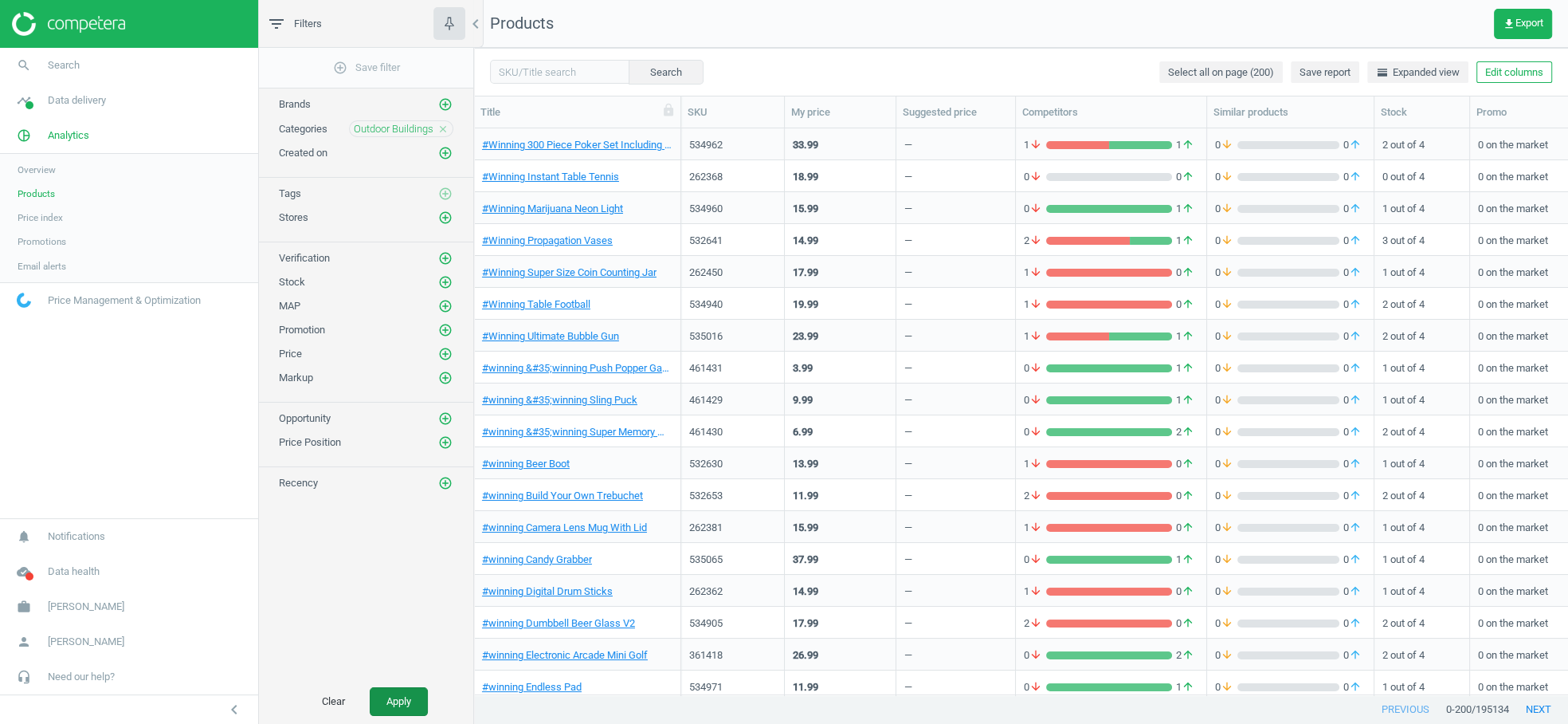
click at [390, 697] on button "Apply" at bounding box center [399, 701] width 58 height 29
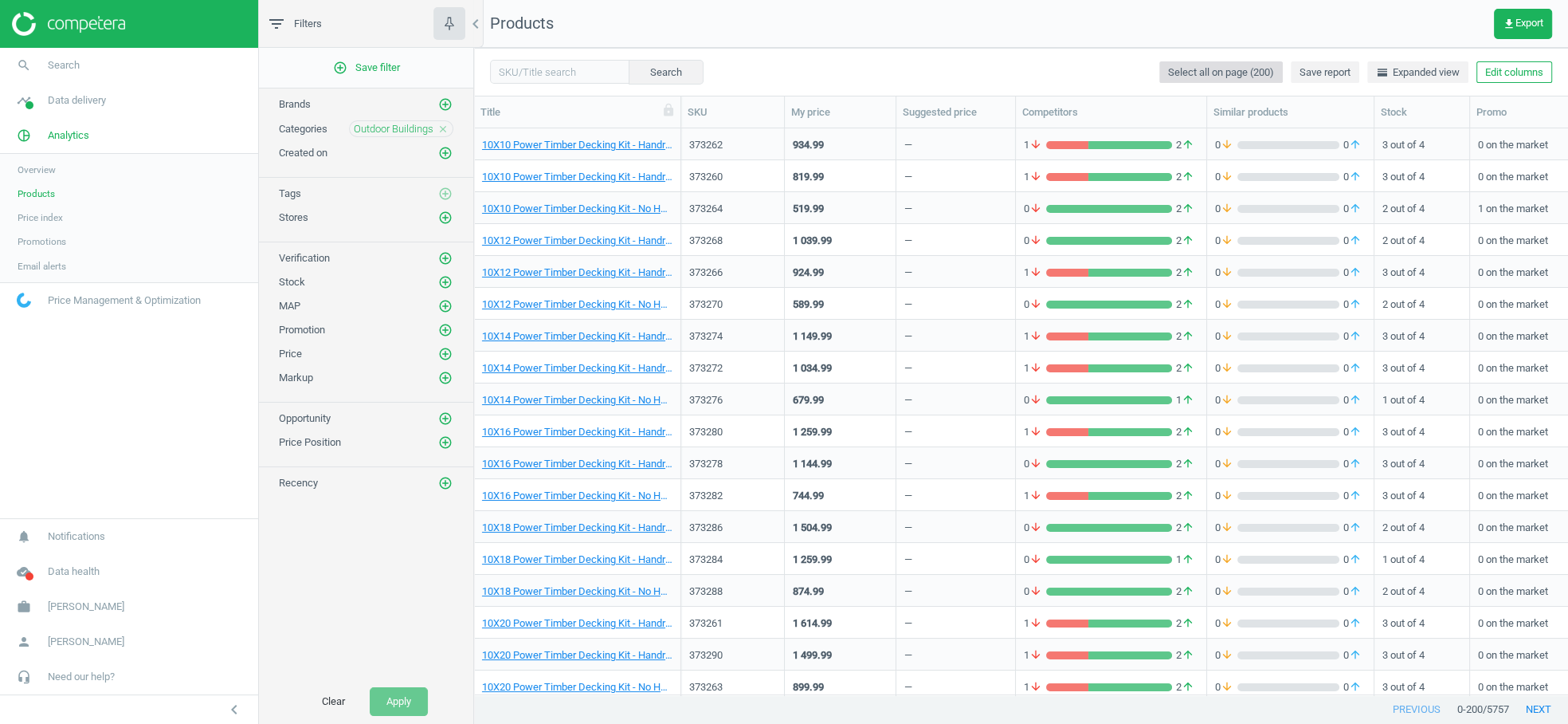
click at [1236, 71] on span "Select all on page (200)" at bounding box center [1222, 73] width 106 height 15
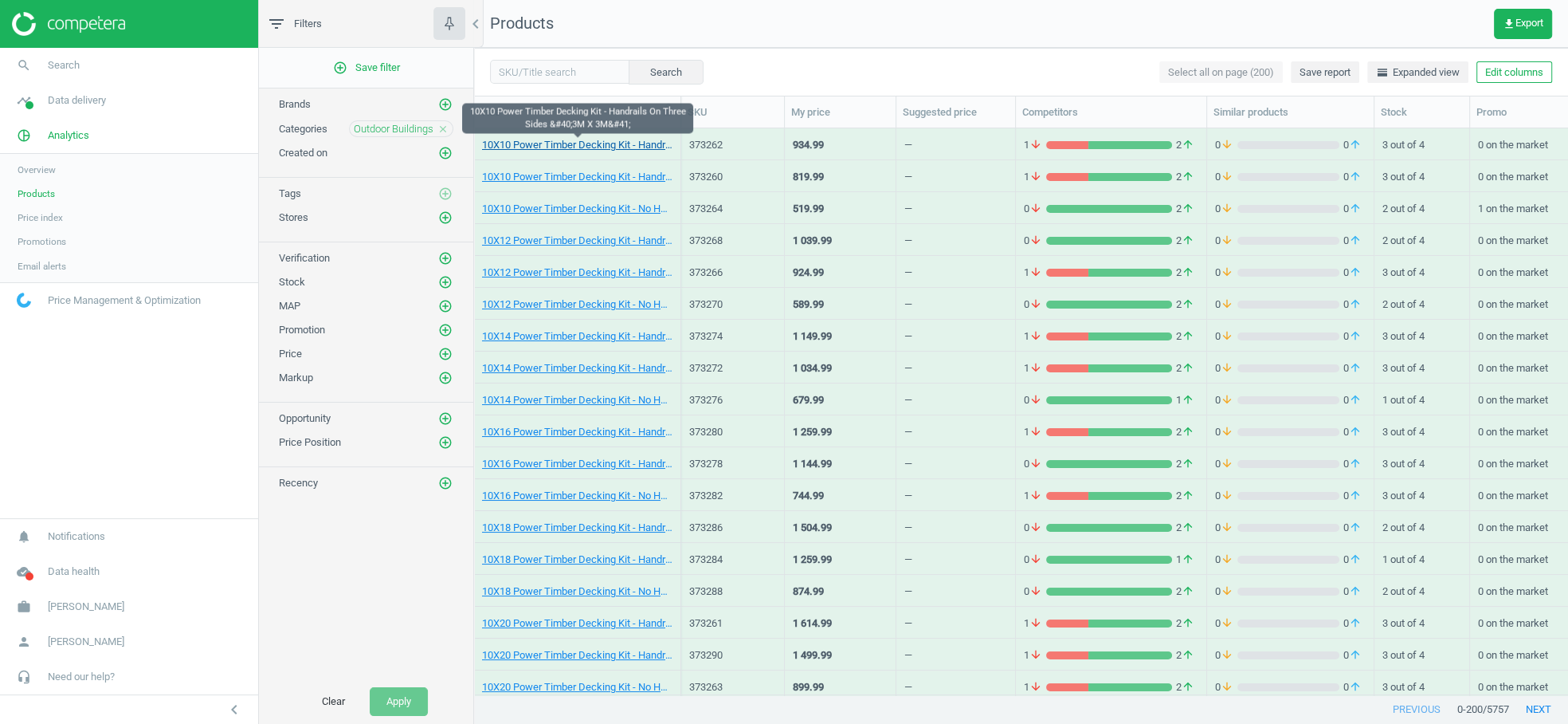
click at [593, 147] on link "10X10 Power Timber Decking Kit - Handrails On Three Sides &#40;3M X 3M&#41;" at bounding box center [577, 145] width 190 height 15
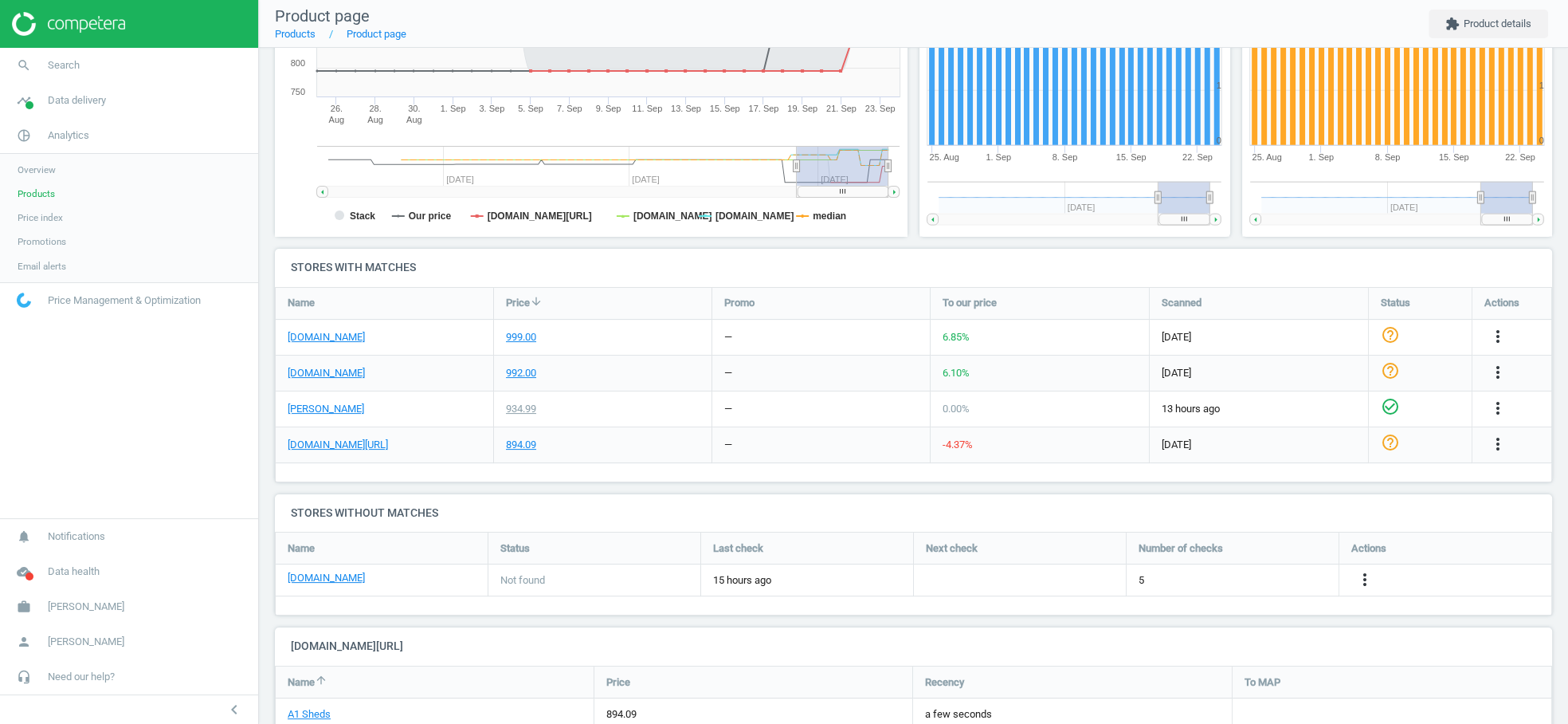
scroll to position [371, 0]
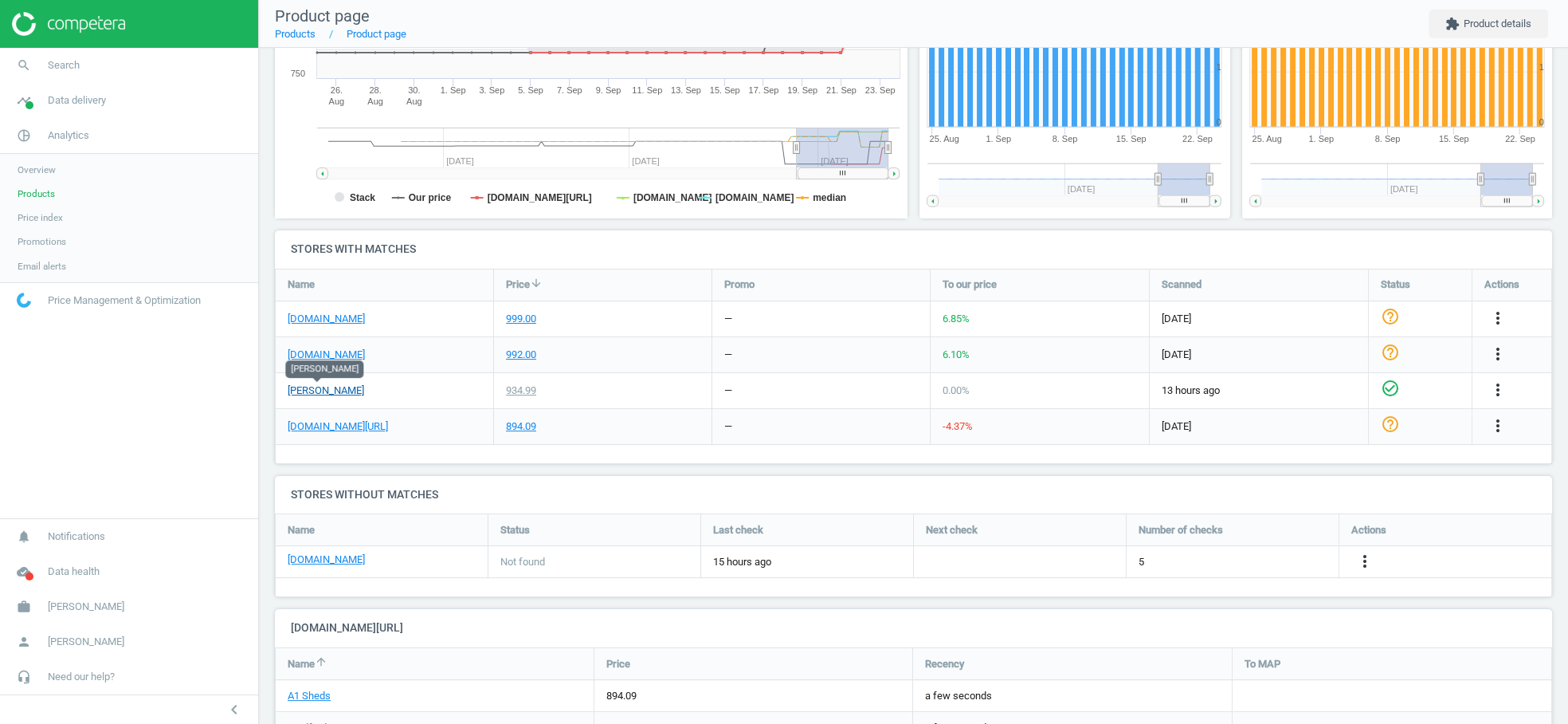
click at [336, 387] on link "[PERSON_NAME]" at bounding box center [326, 391] width 77 height 15
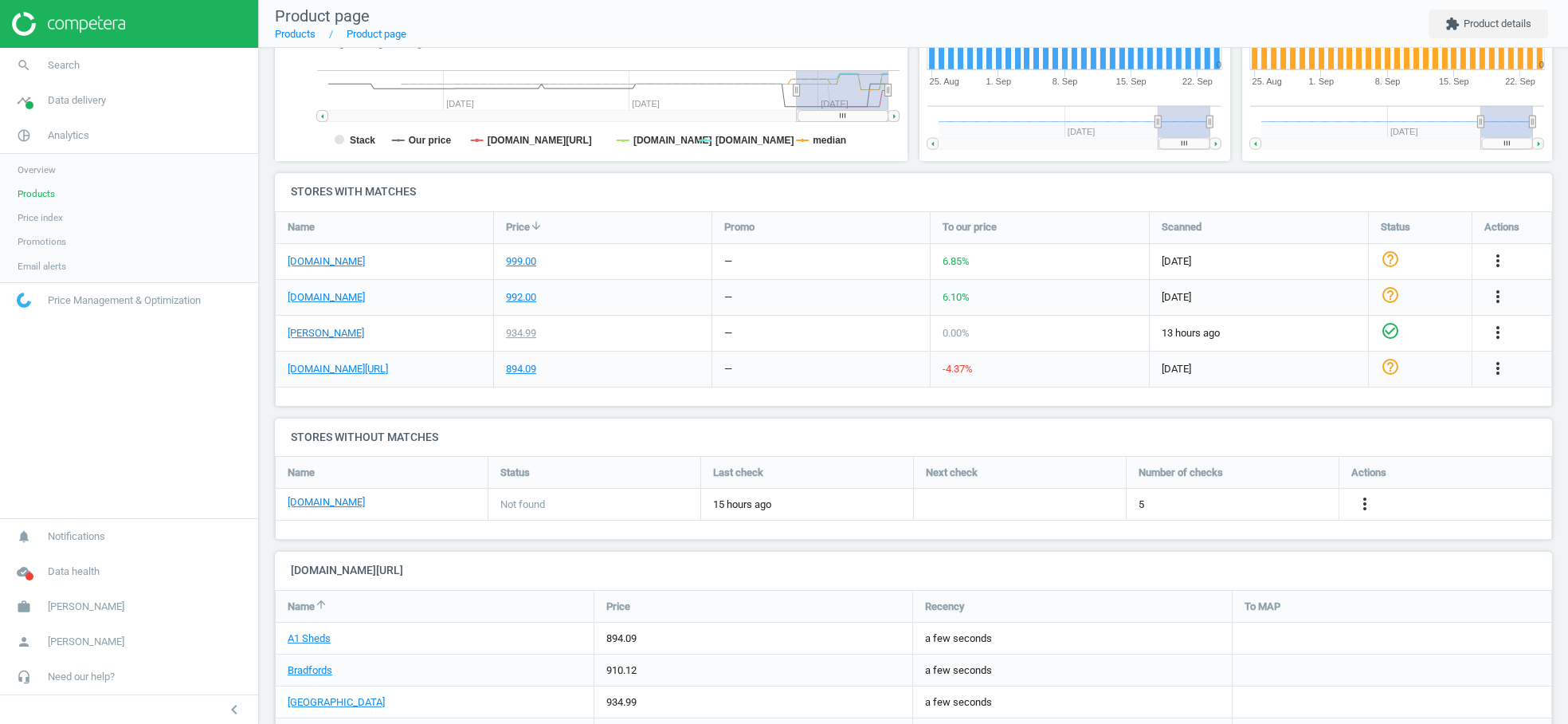
scroll to position [0, 0]
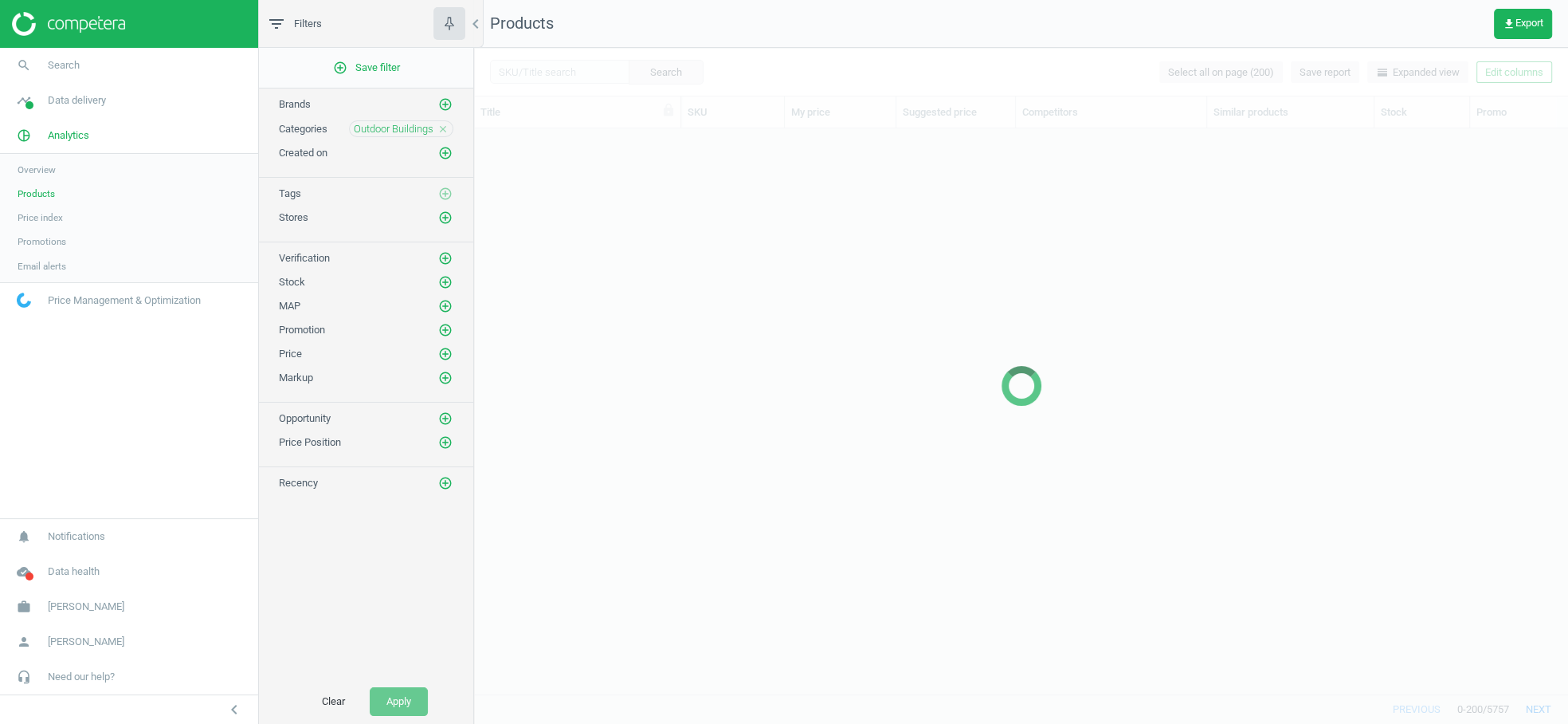
scroll to position [566, 1094]
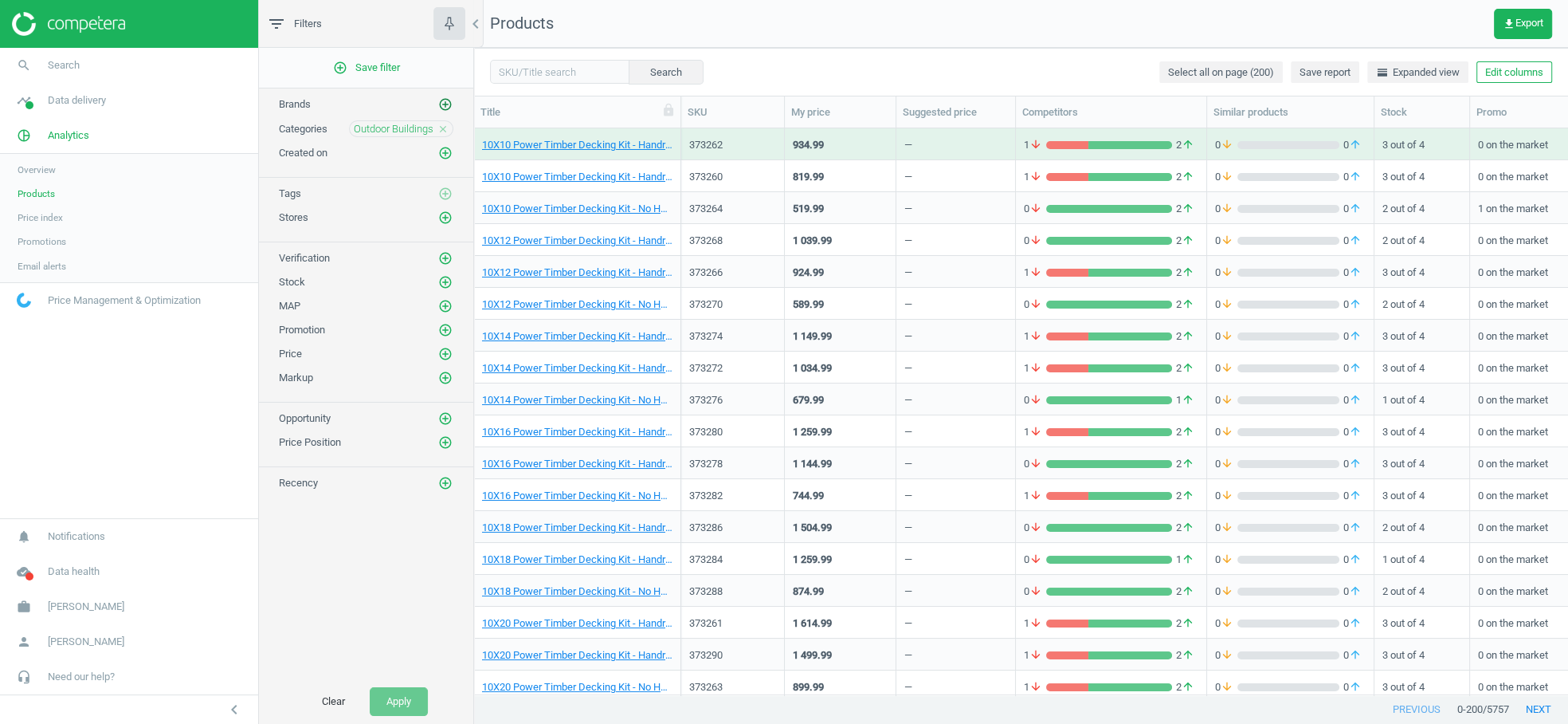
click at [449, 108] on icon "add_circle_outline" at bounding box center [446, 105] width 15 height 15
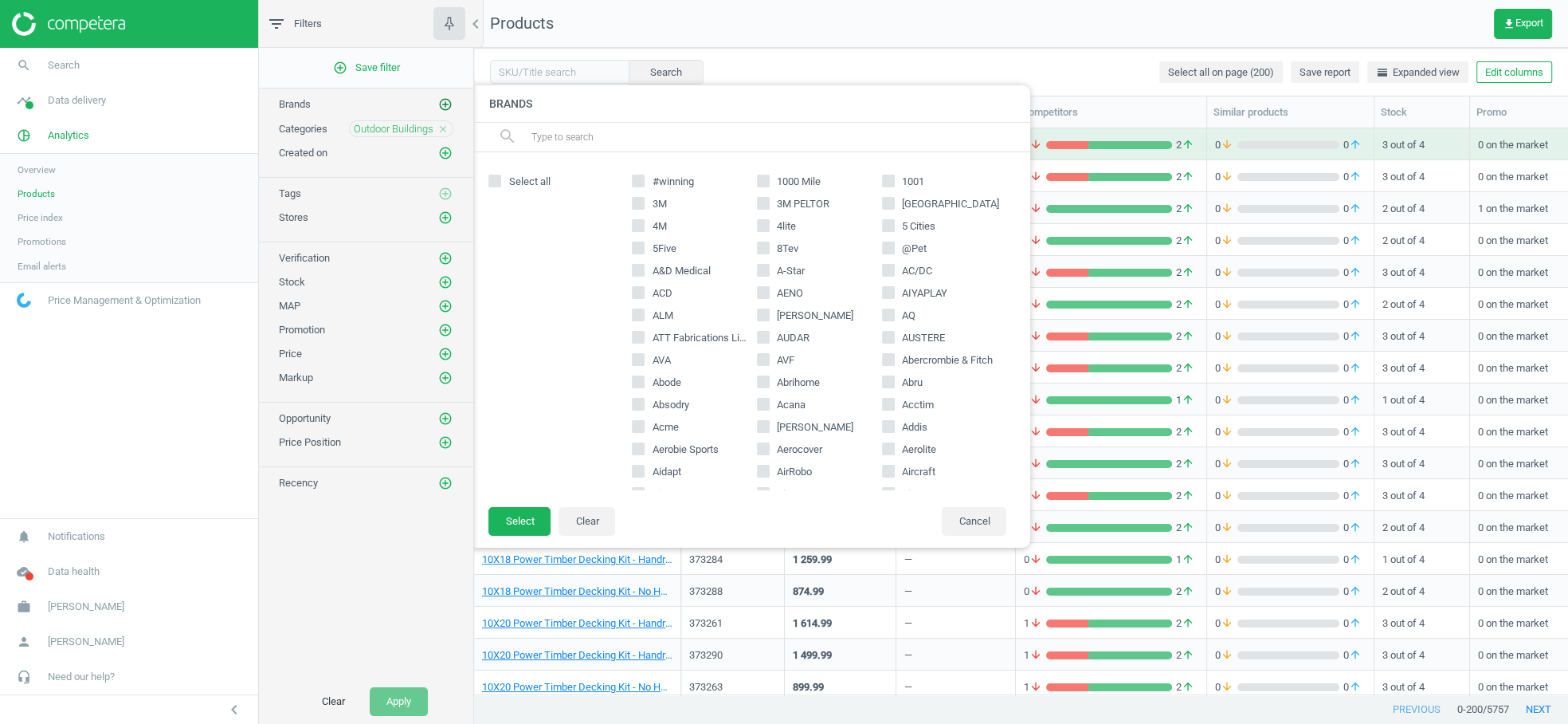
click at [448, 104] on icon "add_circle_outline" at bounding box center [446, 105] width 15 height 15
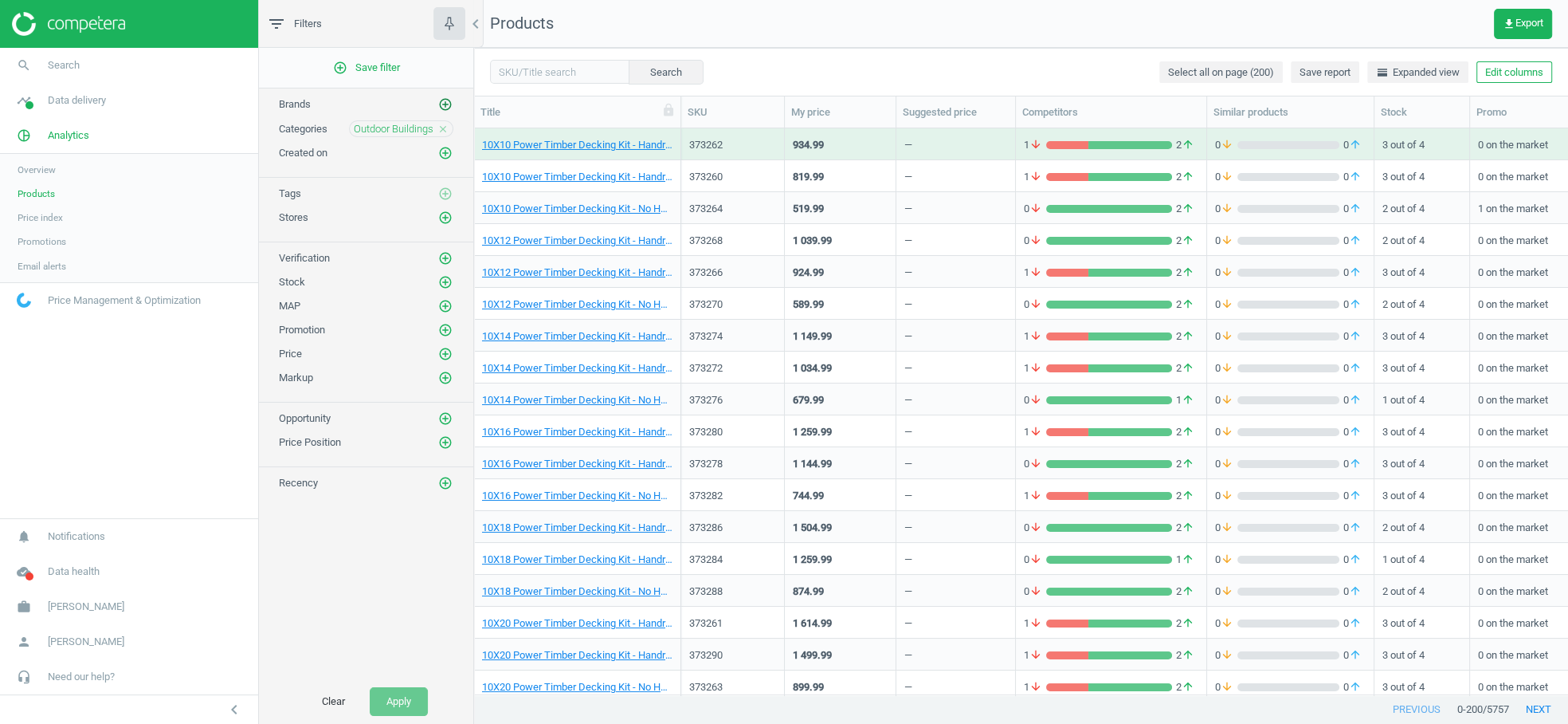
click at [444, 100] on icon "add_circle_outline" at bounding box center [446, 105] width 15 height 15
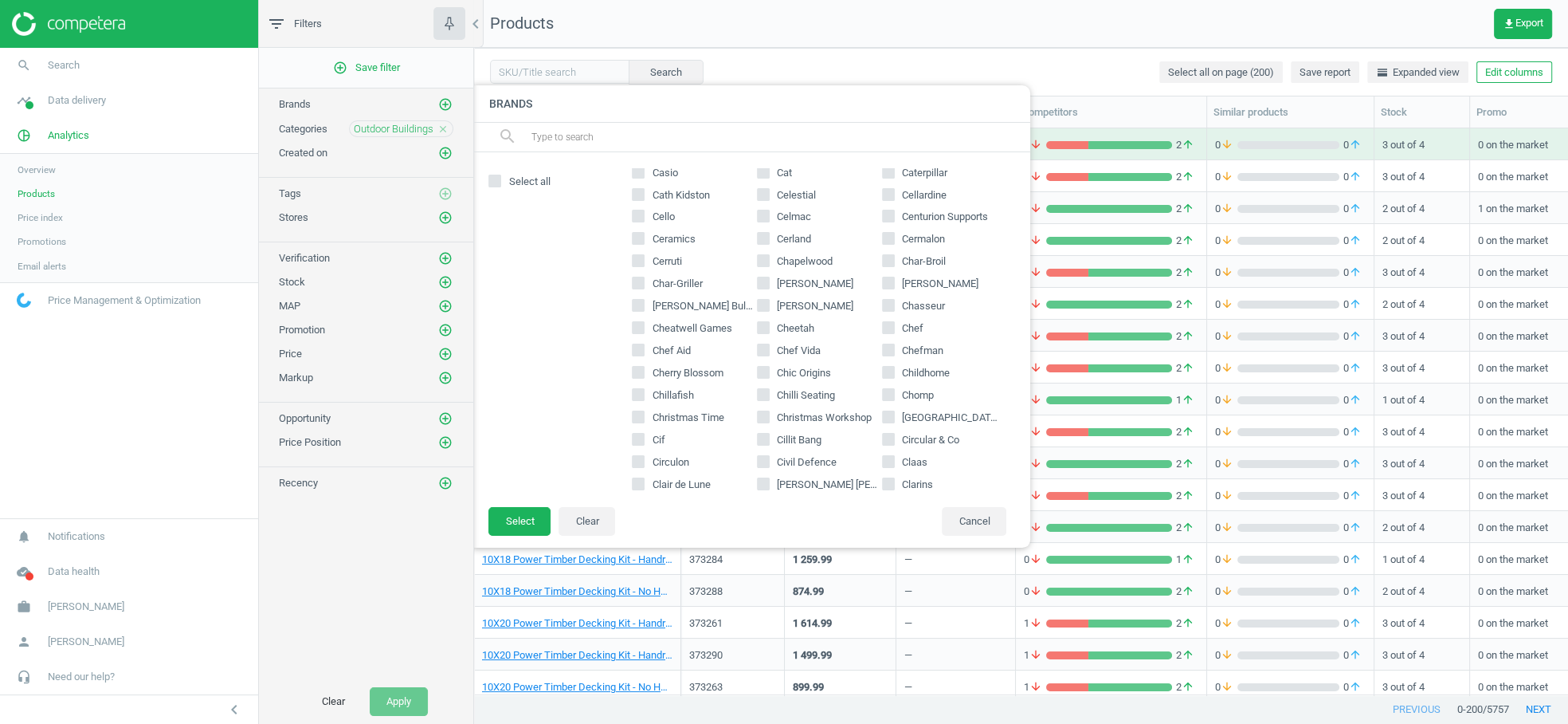
scroll to position [2455, 0]
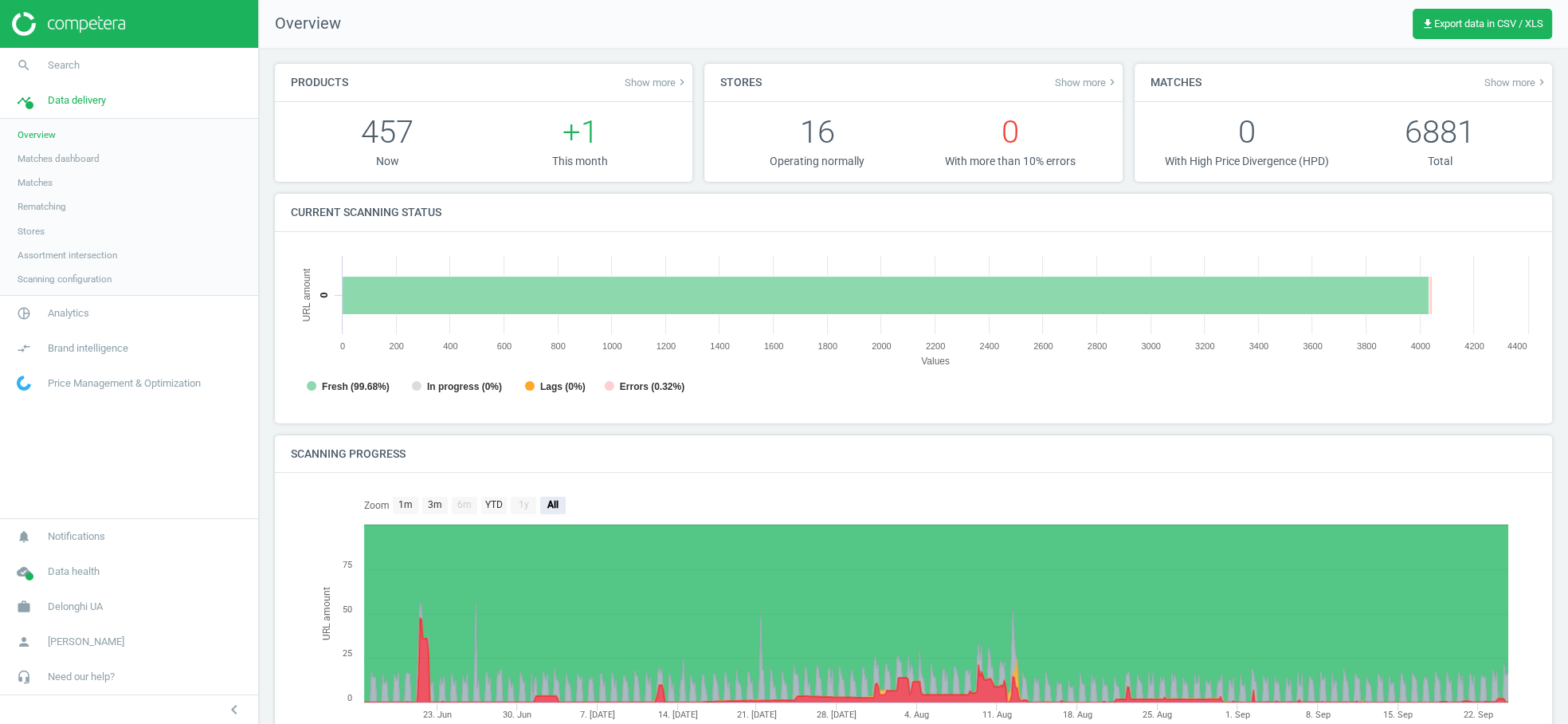
scroll to position [320, 1245]
